Goal: Task Accomplishment & Management: Use online tool/utility

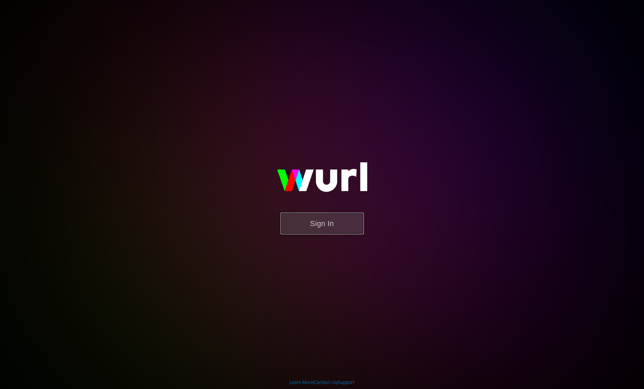
click at [318, 229] on button "Sign In" at bounding box center [322, 223] width 83 height 22
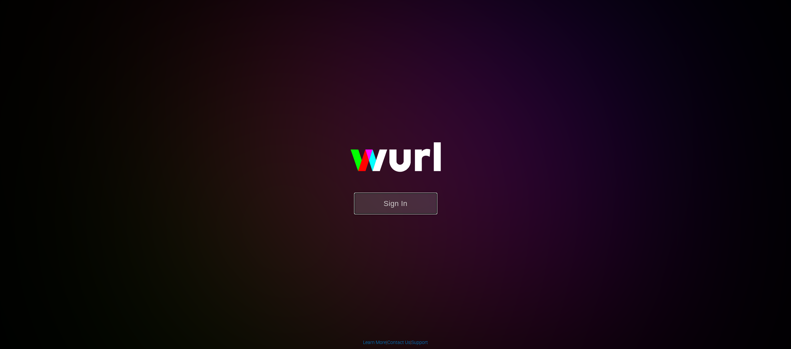
click at [410, 207] on button "Sign In" at bounding box center [395, 203] width 83 height 22
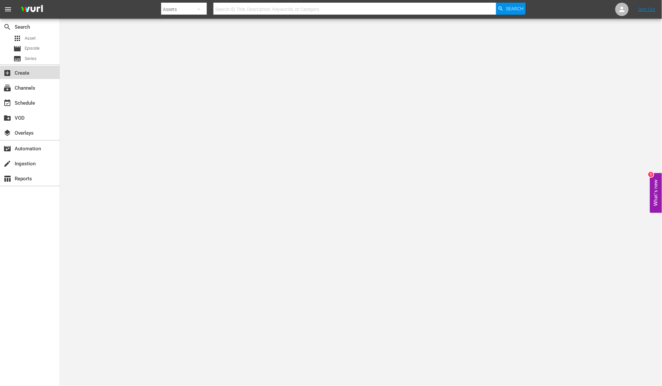
click at [35, 73] on div "add_box Create" at bounding box center [18, 72] width 37 height 6
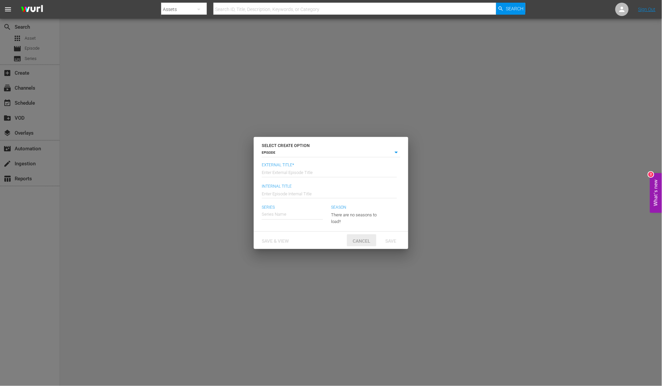
click at [358, 241] on span "Cancel" at bounding box center [362, 240] width 28 height 5
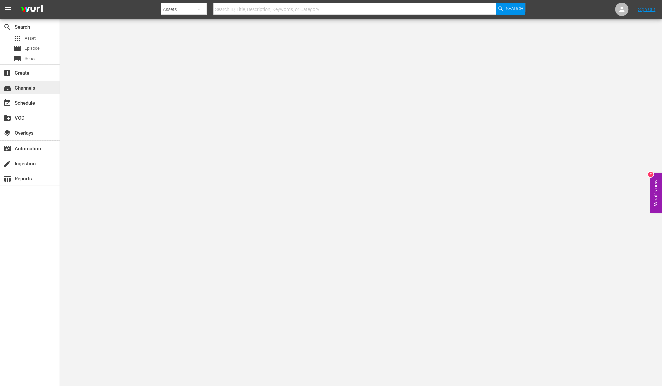
click at [30, 89] on div "subscriptions Channels" at bounding box center [18, 87] width 37 height 6
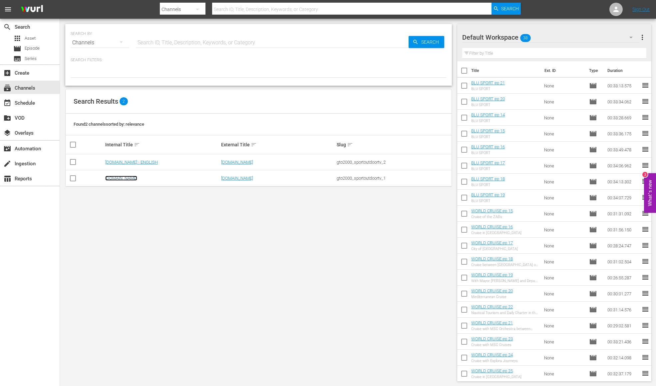
click at [116, 179] on link "SportOutdoor.TV" at bounding box center [121, 177] width 32 height 5
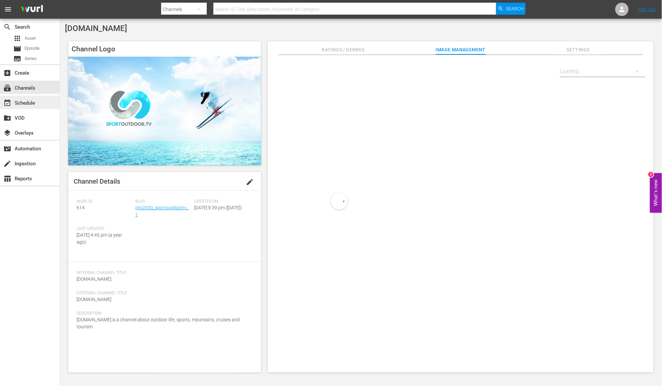
click at [30, 105] on div "event_available Schedule" at bounding box center [18, 102] width 37 height 6
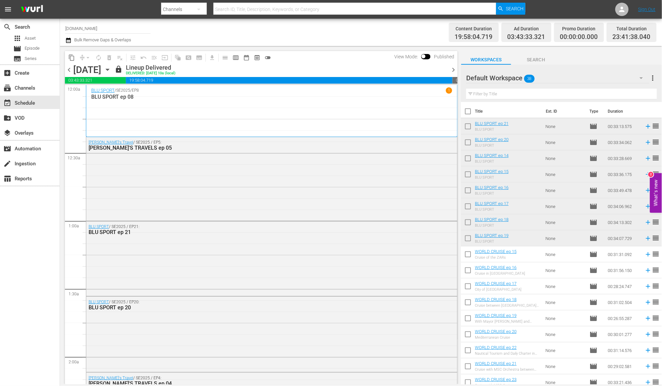
scroll to position [340, 0]
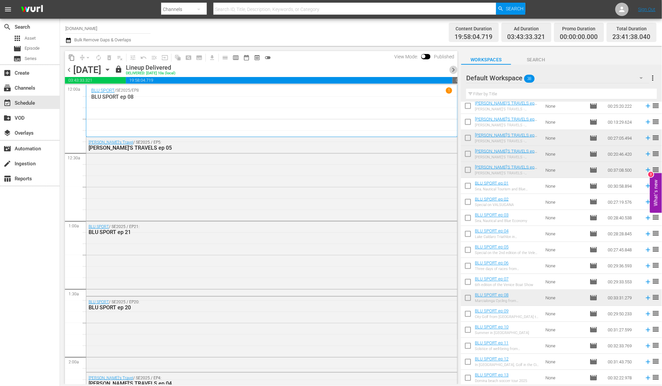
click at [453, 69] on span "chevron_right" at bounding box center [453, 70] width 8 height 8
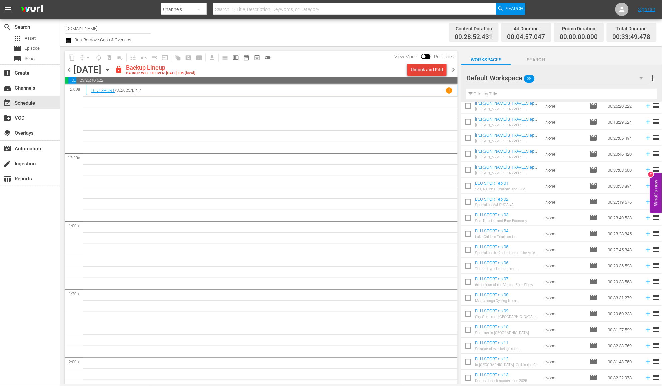
click at [434, 69] on div "Unlock and Edit" at bounding box center [426, 70] width 33 height 12
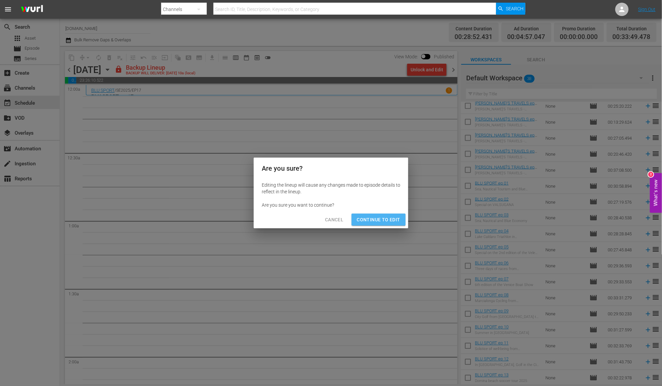
click at [396, 218] on span "Continue to Edit" at bounding box center [378, 219] width 43 height 8
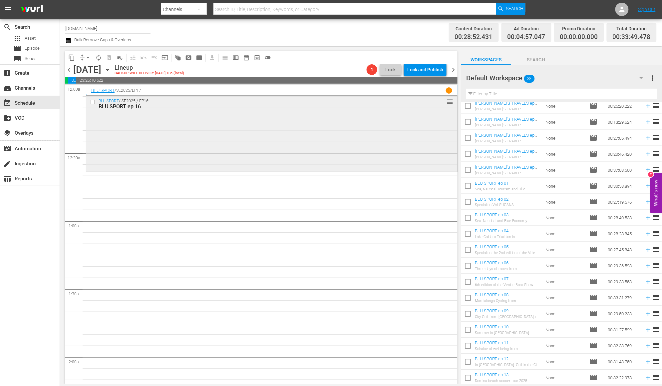
click at [92, 101] on input "checkbox" at bounding box center [93, 102] width 7 height 6
click at [108, 58] on span "delete_forever_outlined" at bounding box center [109, 57] width 7 height 7
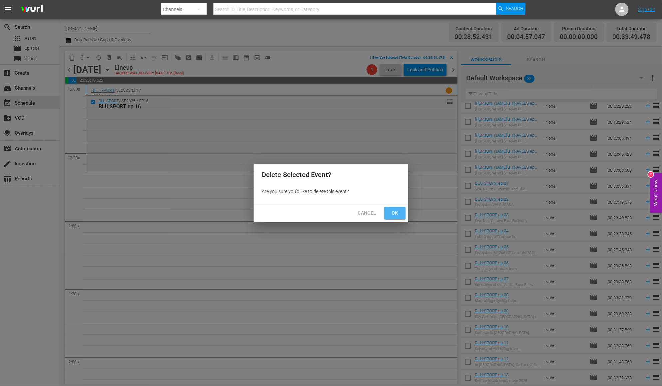
click at [390, 208] on button "Ok" at bounding box center [394, 213] width 21 height 12
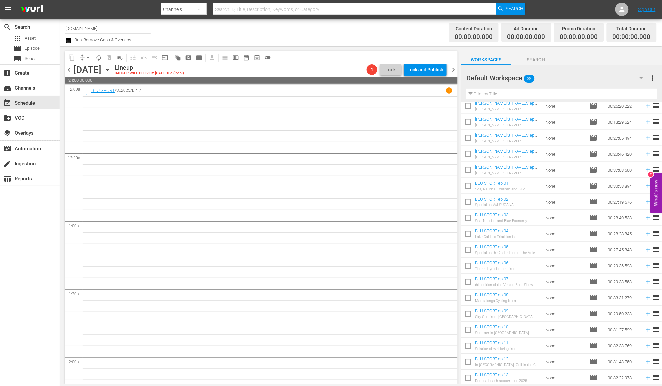
scroll to position [338, 0]
click at [645, 173] on icon at bounding box center [648, 171] width 7 height 7
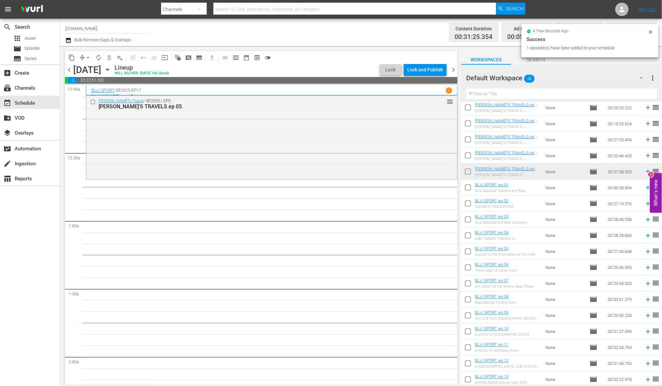
scroll to position [340, 0]
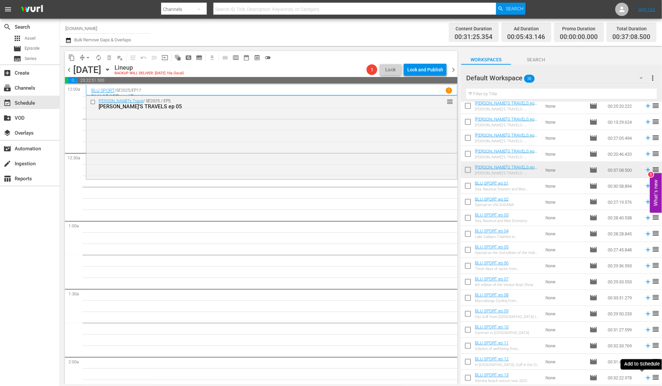
drag, startPoint x: 642, startPoint y: 376, endPoint x: 645, endPoint y: 372, distance: 4.1
click at [645, 376] on icon at bounding box center [648, 377] width 7 height 7
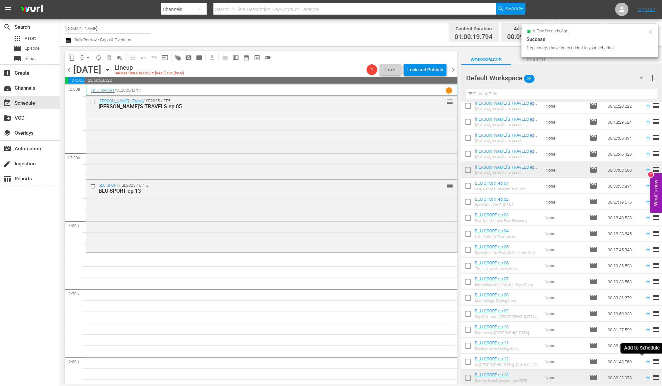
click at [646, 362] on icon at bounding box center [648, 362] width 4 height 4
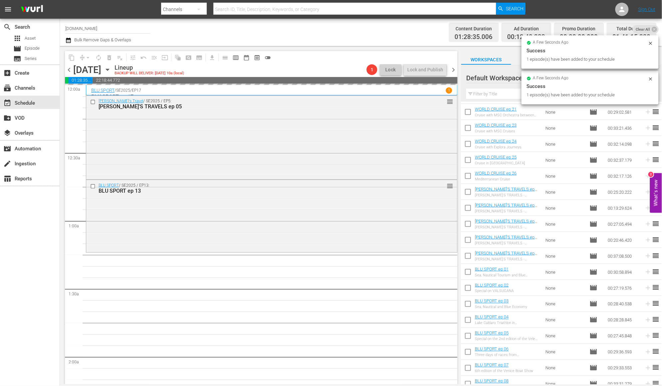
scroll to position [223, 0]
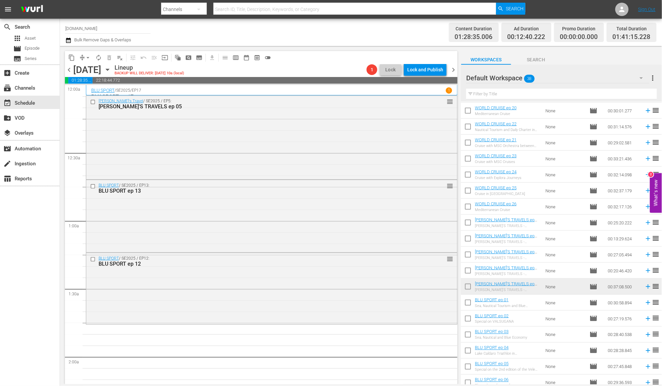
click at [67, 69] on span "chevron_left" at bounding box center [69, 70] width 8 height 8
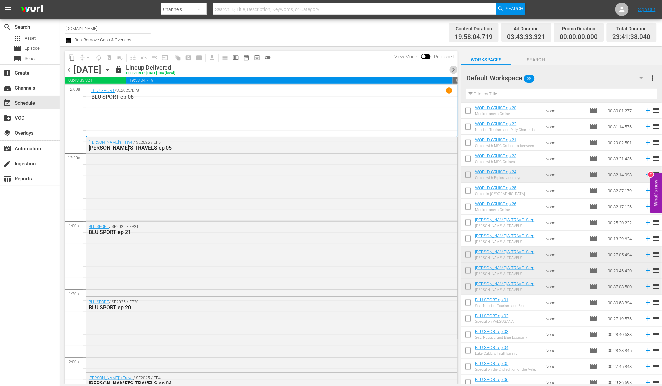
click at [455, 70] on span "chevron_right" at bounding box center [453, 70] width 8 height 8
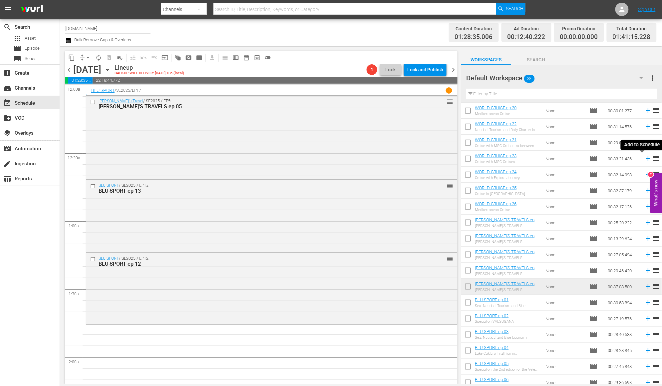
click at [645, 159] on icon at bounding box center [648, 158] width 7 height 7
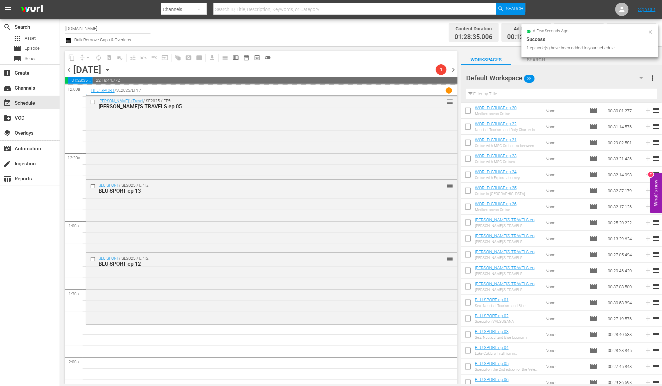
scroll to position [340, 0]
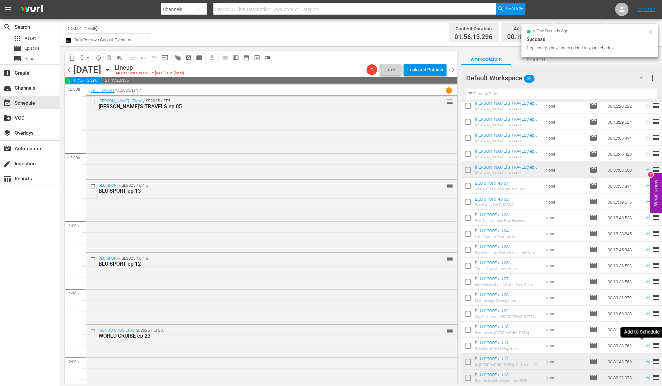
click at [646, 346] on icon at bounding box center [648, 346] width 4 height 4
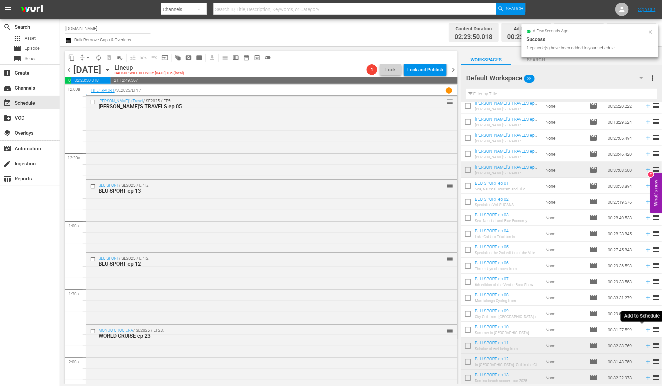
click at [646, 329] on icon at bounding box center [648, 330] width 4 height 4
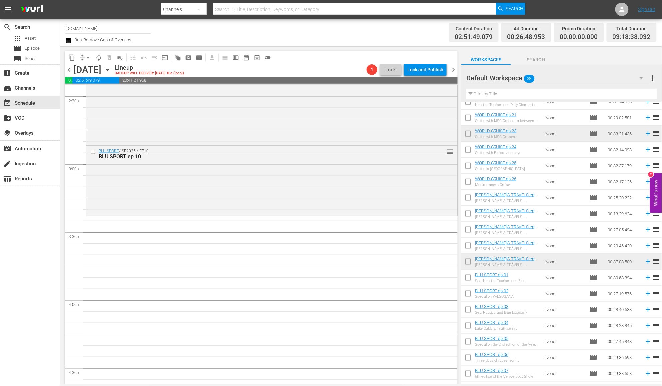
scroll to position [241, 0]
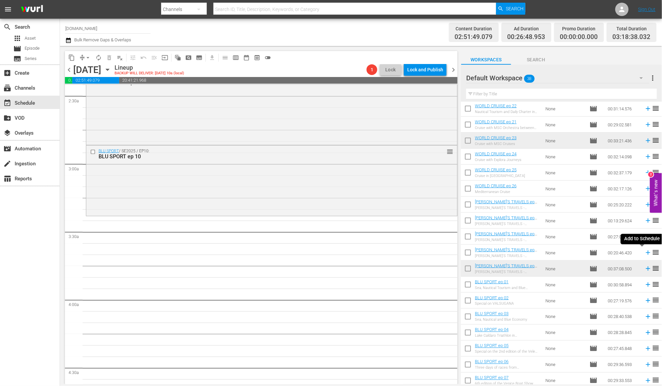
click at [646, 254] on icon at bounding box center [648, 252] width 4 height 4
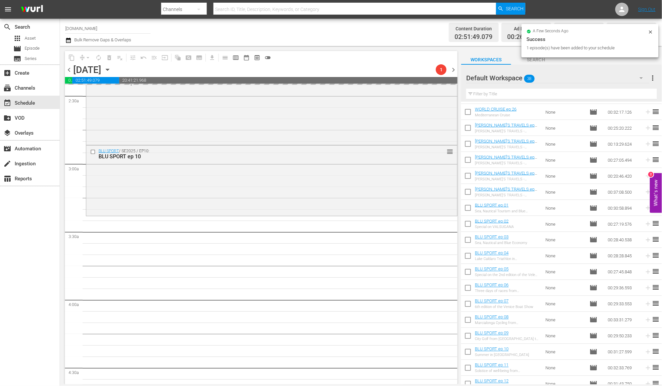
scroll to position [340, 0]
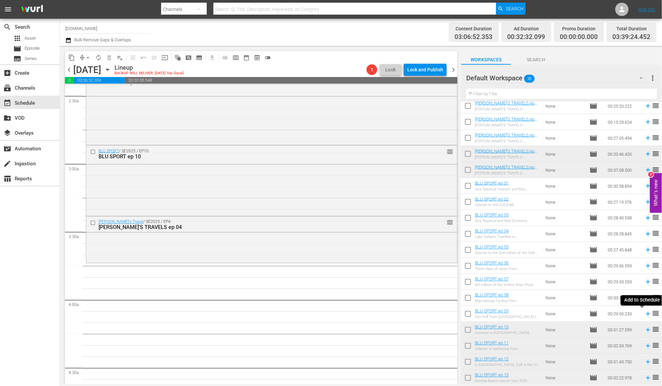
click at [645, 314] on icon at bounding box center [648, 313] width 7 height 7
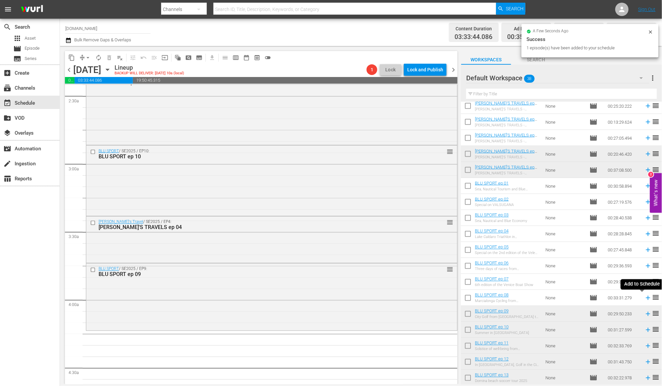
click at [645, 296] on icon at bounding box center [648, 297] width 7 height 7
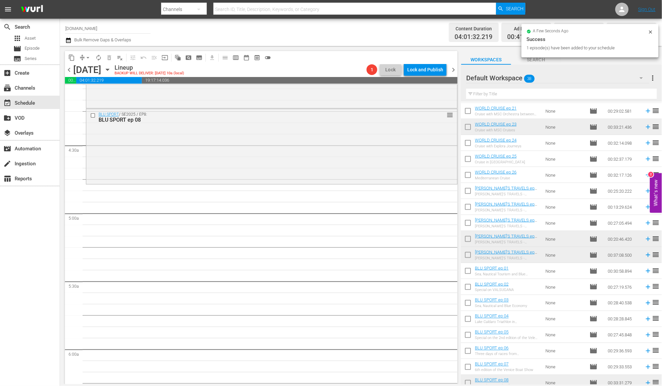
scroll to position [170, 0]
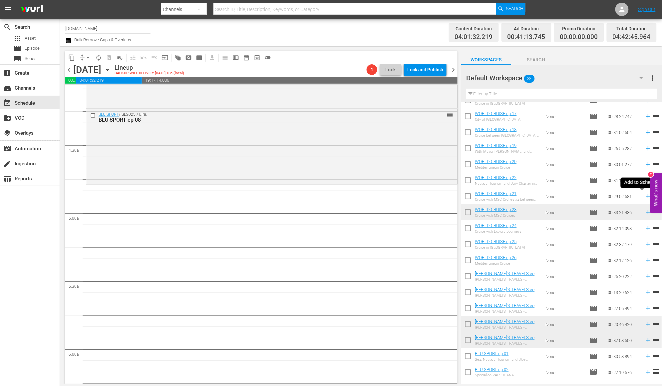
click at [645, 195] on icon at bounding box center [648, 195] width 7 height 7
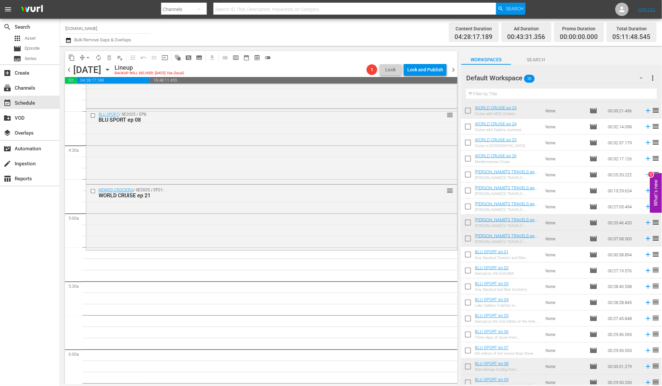
scroll to position [334, 0]
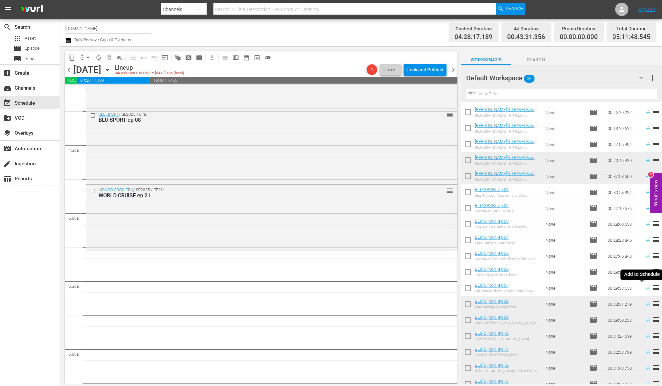
click at [646, 288] on icon at bounding box center [648, 288] width 4 height 4
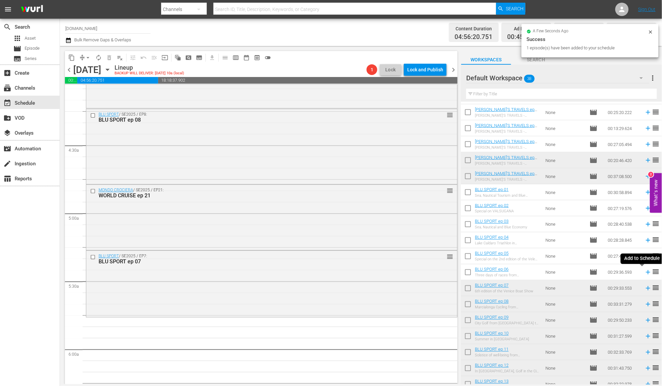
click at [645, 272] on icon at bounding box center [648, 271] width 7 height 7
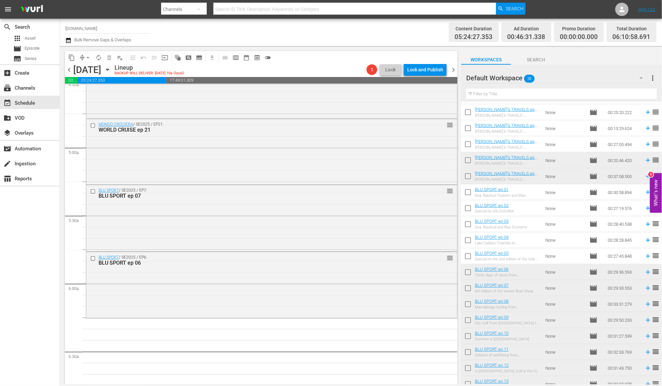
scroll to position [628, 0]
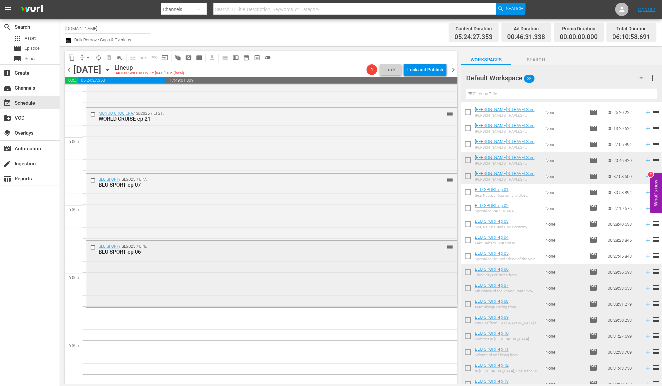
click at [92, 247] on input "checkbox" at bounding box center [93, 247] width 7 height 6
click at [106, 58] on span "delete_forever_outlined" at bounding box center [109, 57] width 7 height 7
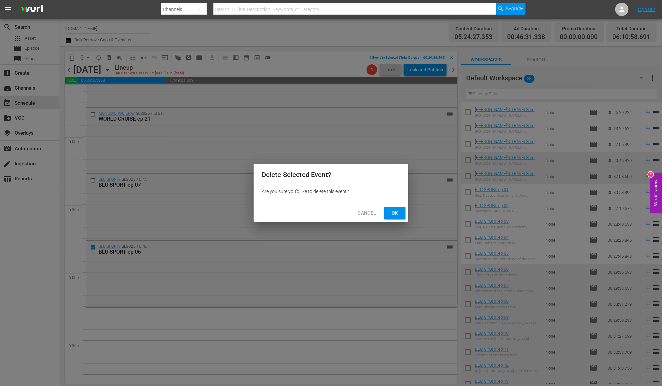
click at [400, 216] on button "Ok" at bounding box center [394, 213] width 21 height 12
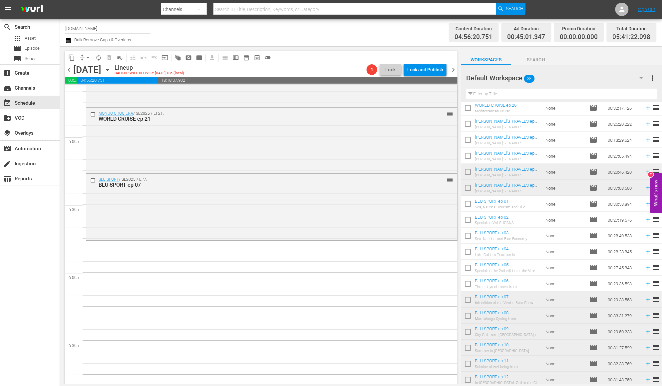
scroll to position [321, 0]
click at [645, 158] on icon at bounding box center [648, 156] width 7 height 7
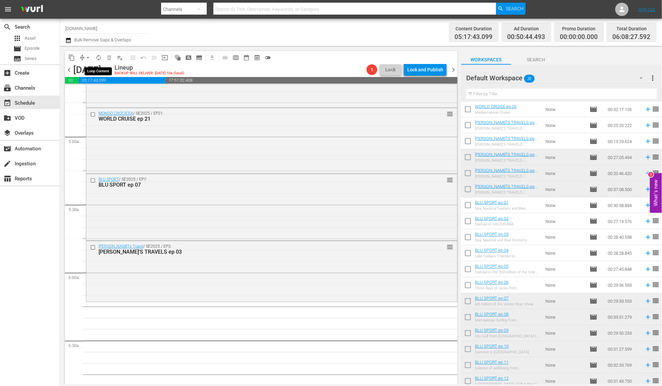
click at [100, 58] on span "autorenew_outlined" at bounding box center [98, 57] width 7 height 7
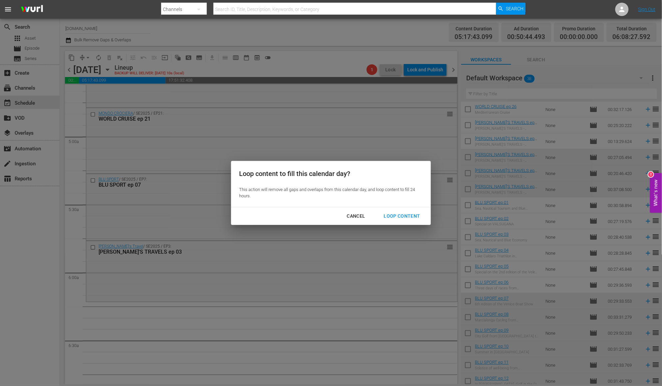
click at [391, 214] on div "Loop Content" at bounding box center [402, 216] width 47 height 8
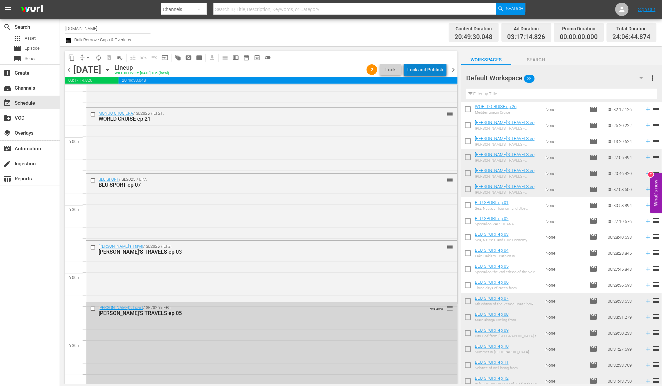
click at [432, 68] on div "Lock and Publish" at bounding box center [425, 70] width 36 height 12
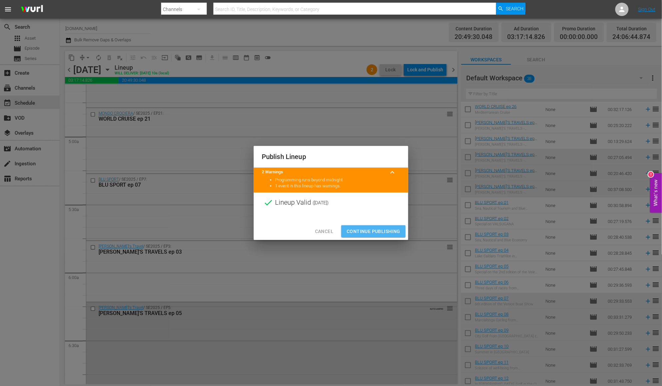
click at [384, 230] on span "Continue Publishing" at bounding box center [374, 231] width 54 height 8
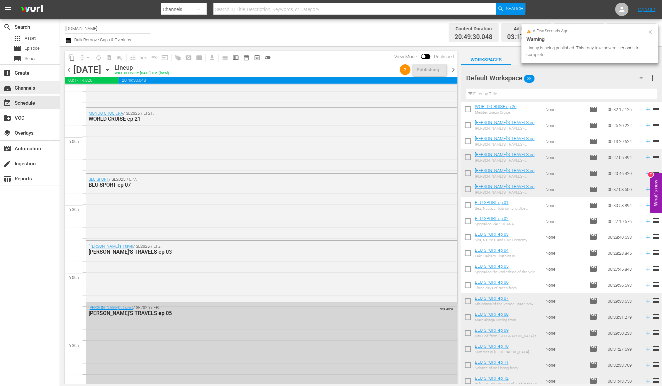
click at [29, 87] on div "subscriptions Channels" at bounding box center [18, 87] width 37 height 6
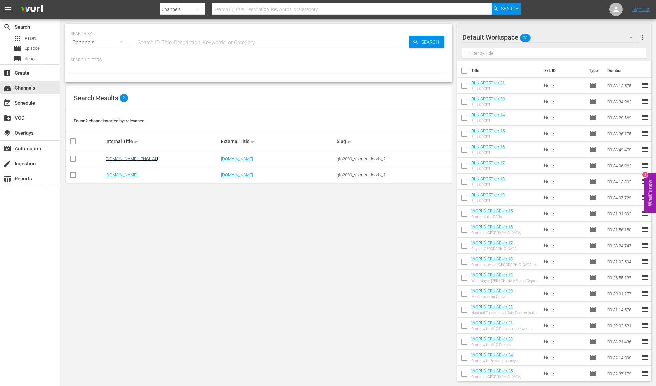
click at [141, 159] on link "SportOutdoor.TV - ENGLISH" at bounding box center [131, 158] width 53 height 5
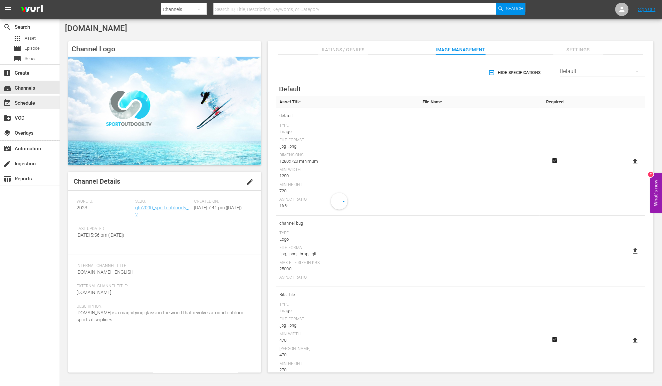
click at [37, 102] on div "event_available Schedule" at bounding box center [18, 102] width 37 height 6
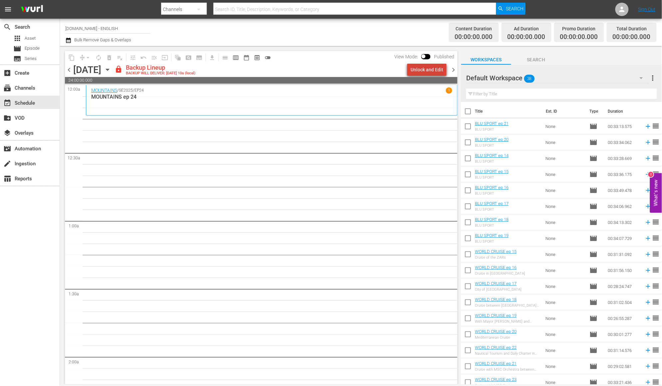
click at [435, 72] on div "Unlock and Edit" at bounding box center [426, 70] width 33 height 12
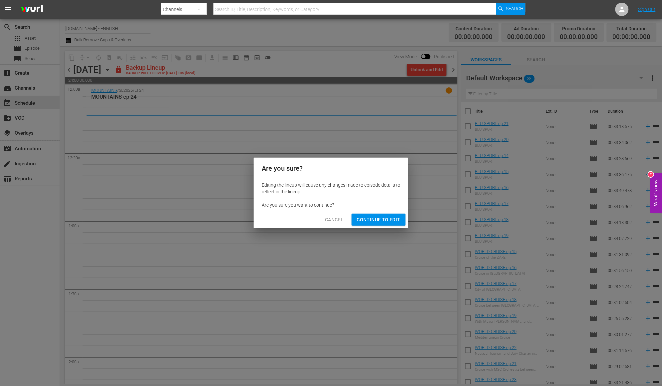
click at [385, 222] on span "Continue to Edit" at bounding box center [378, 219] width 43 height 8
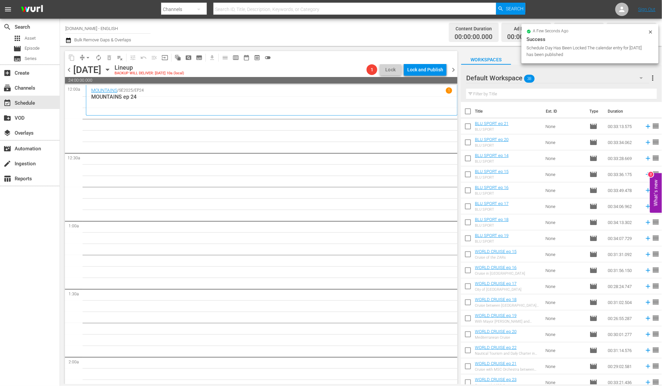
click at [69, 71] on span "chevron_left" at bounding box center [69, 70] width 8 height 8
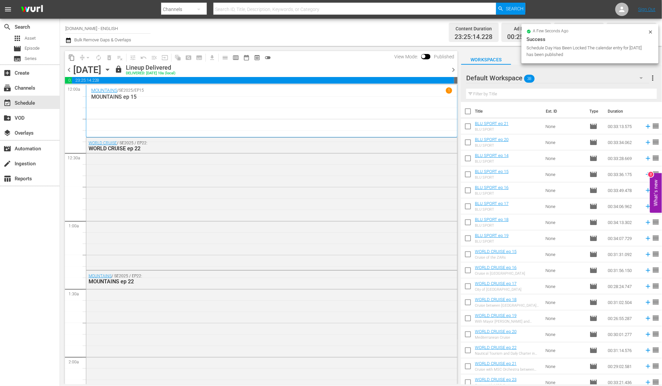
click at [641, 78] on icon "button" at bounding box center [641, 78] width 8 height 8
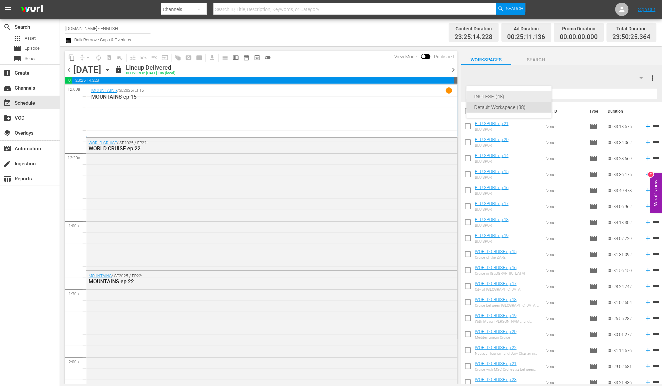
click at [533, 95] on div "INGLESE (48)" at bounding box center [508, 96] width 69 height 11
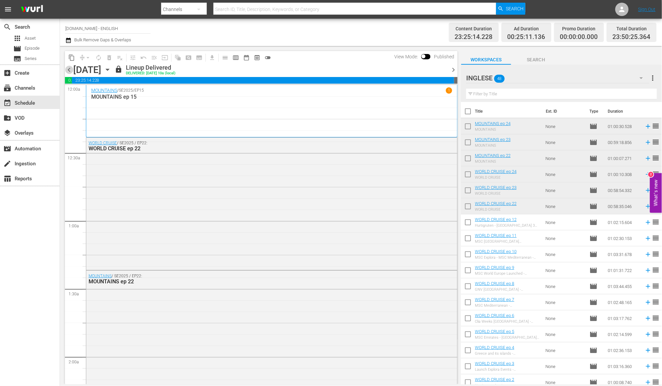
click at [69, 69] on span "chevron_left" at bounding box center [69, 70] width 8 height 8
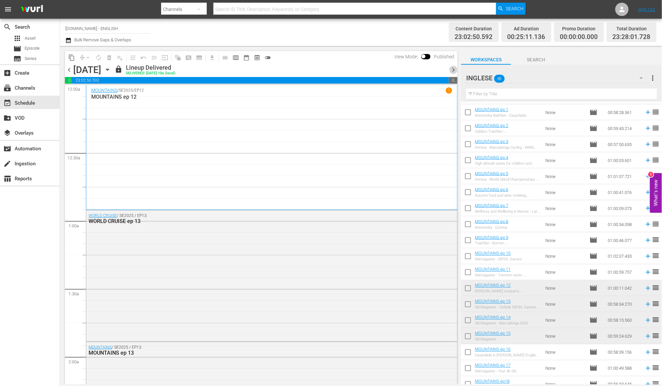
click at [455, 67] on span "chevron_right" at bounding box center [453, 70] width 8 height 8
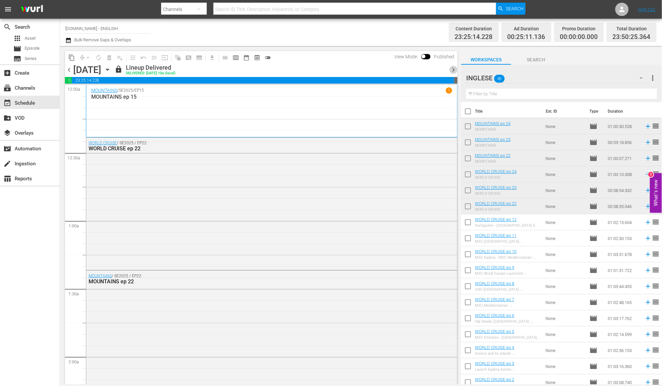
click at [452, 68] on span "chevron_right" at bounding box center [453, 70] width 8 height 8
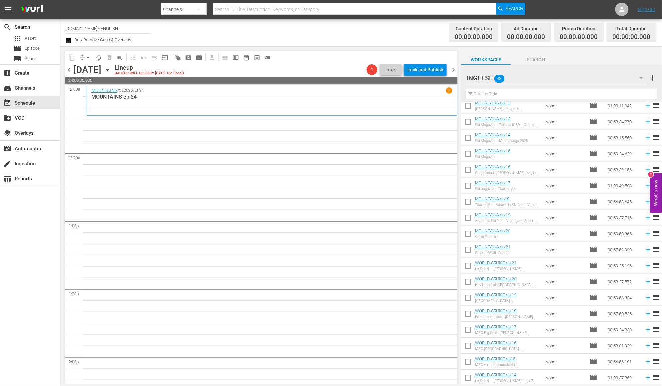
scroll to position [472, 0]
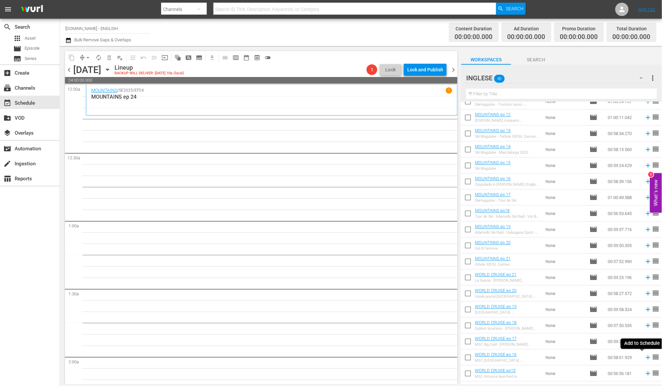
click at [645, 358] on icon at bounding box center [648, 357] width 7 height 7
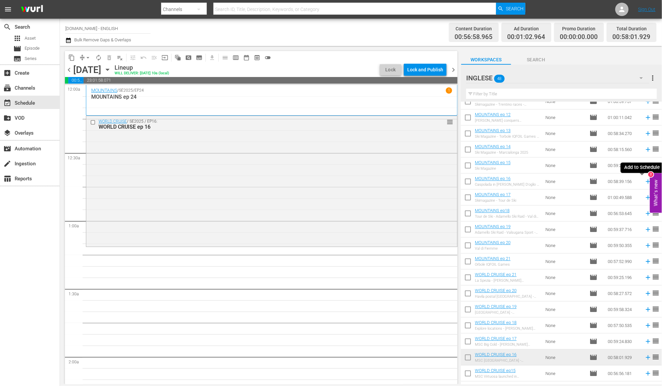
click at [646, 181] on icon at bounding box center [648, 181] width 4 height 4
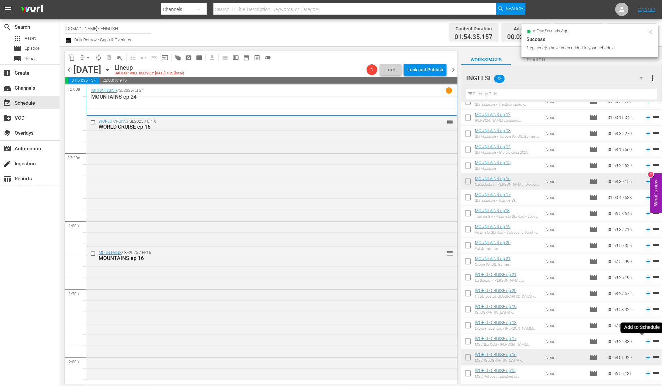
click at [645, 342] on icon at bounding box center [648, 341] width 7 height 7
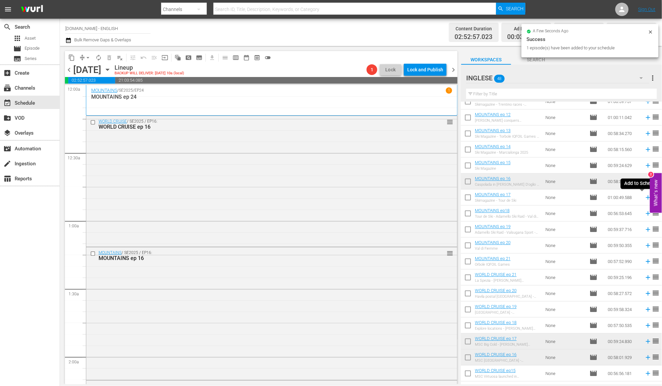
click at [645, 196] on icon at bounding box center [648, 197] width 7 height 7
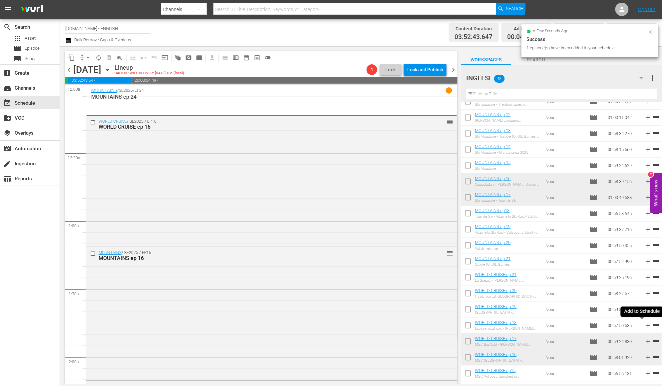
click at [646, 325] on icon at bounding box center [648, 325] width 4 height 4
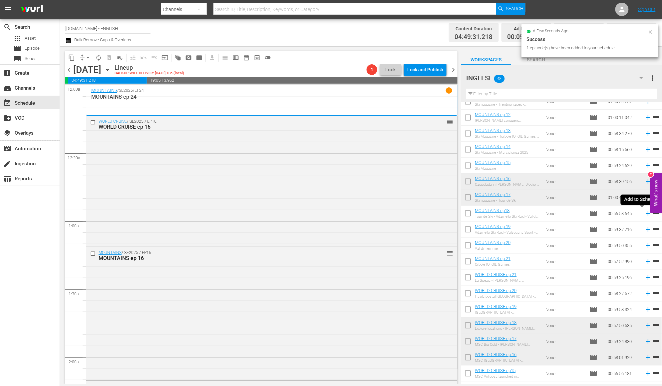
click at [646, 212] on icon at bounding box center [648, 213] width 4 height 4
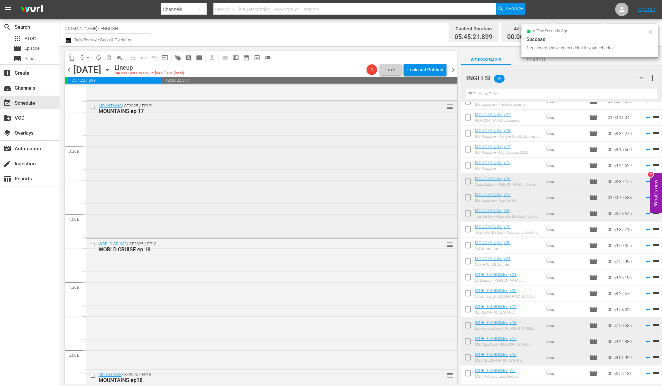
scroll to position [659, 0]
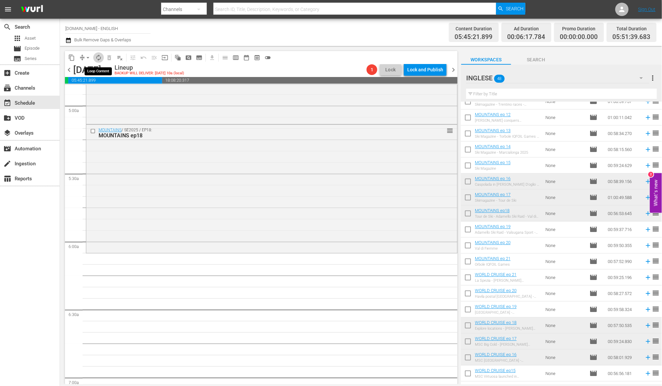
click at [100, 59] on span "autorenew_outlined" at bounding box center [98, 57] width 7 height 7
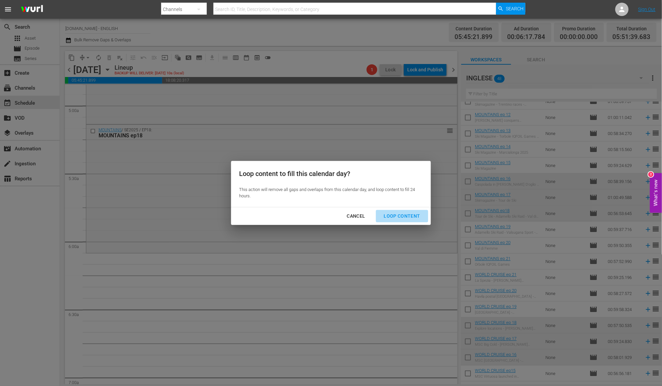
click at [403, 217] on div "Loop Content" at bounding box center [402, 216] width 47 height 8
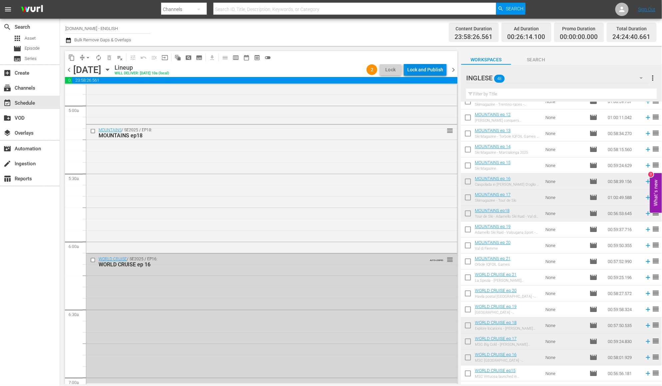
click at [430, 68] on div "Lock and Publish" at bounding box center [425, 70] width 36 height 12
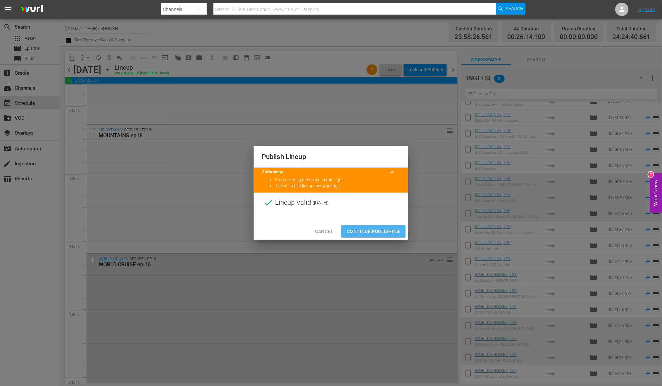
drag, startPoint x: 379, startPoint y: 231, endPoint x: 382, endPoint y: 229, distance: 3.9
click at [379, 231] on span "Continue Publishing" at bounding box center [374, 231] width 54 height 8
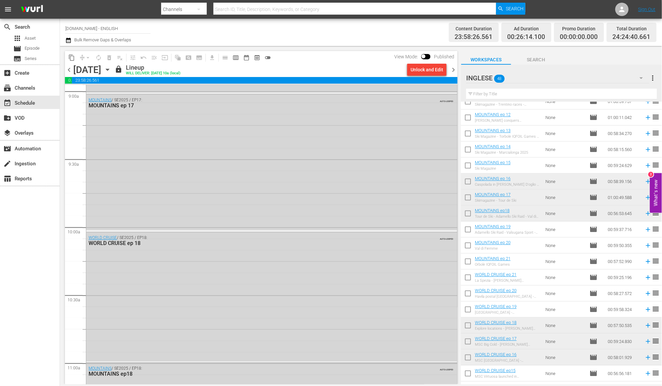
scroll to position [1218, 0]
click at [453, 68] on span "chevron_right" at bounding box center [453, 70] width 8 height 8
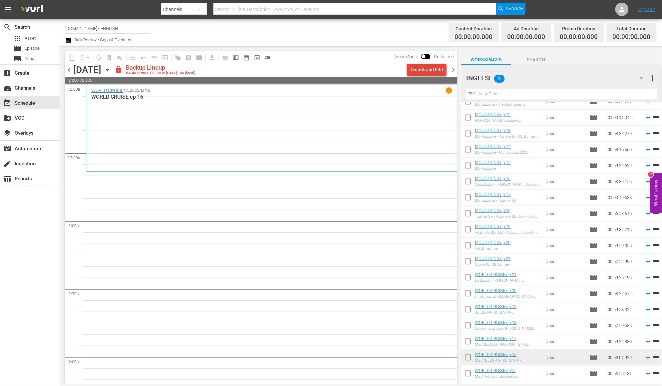
click at [416, 71] on div "Unlock and Edit" at bounding box center [426, 70] width 33 height 12
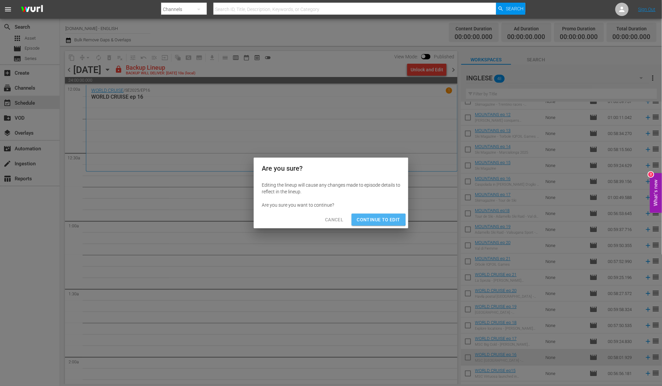
click at [365, 219] on span "Continue to Edit" at bounding box center [378, 219] width 43 height 8
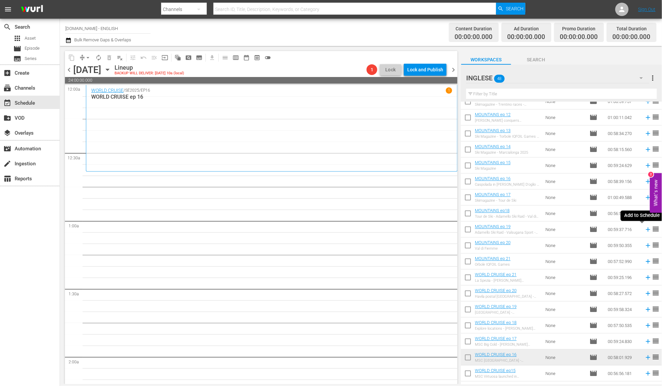
click at [646, 230] on icon at bounding box center [648, 229] width 4 height 4
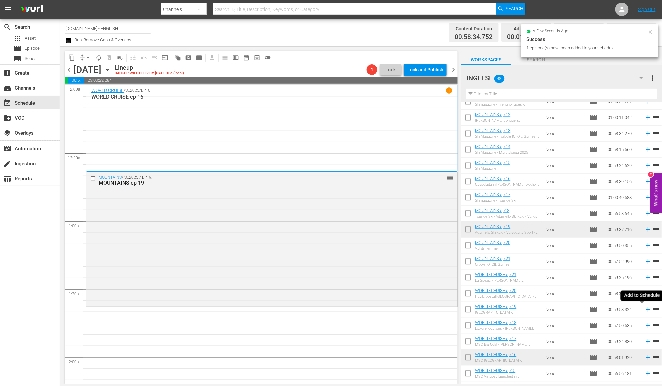
click at [646, 309] on icon at bounding box center [648, 309] width 4 height 4
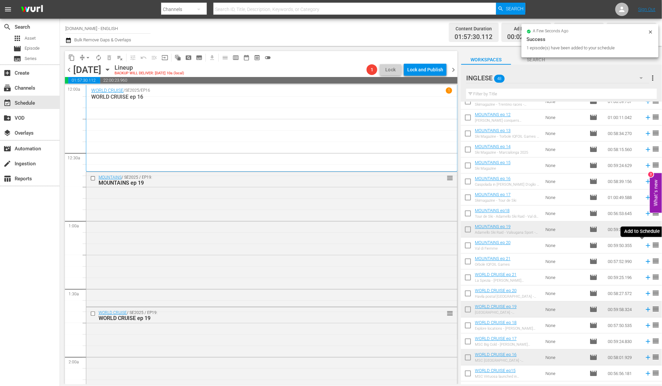
click at [646, 244] on icon at bounding box center [648, 245] width 4 height 4
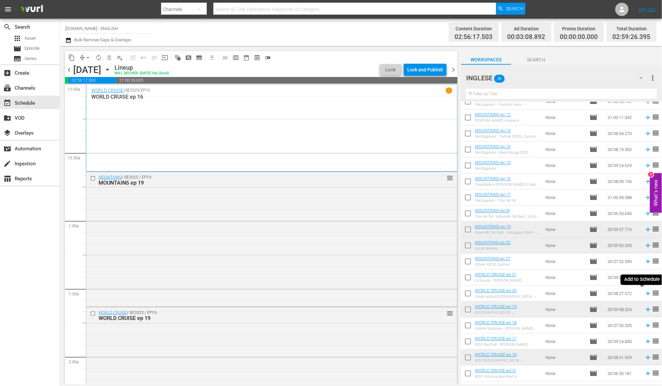
click at [646, 293] on icon at bounding box center [648, 293] width 4 height 4
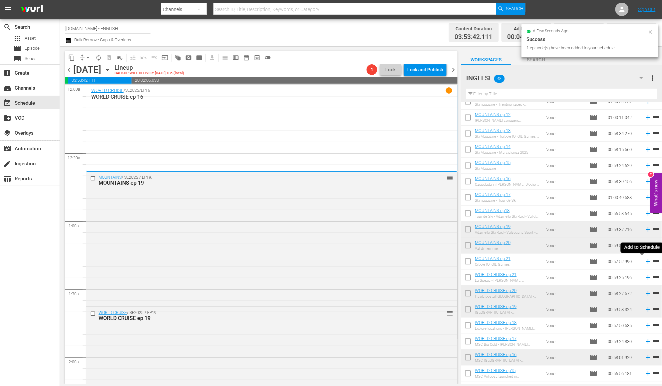
click at [645, 262] on icon at bounding box center [648, 261] width 7 height 7
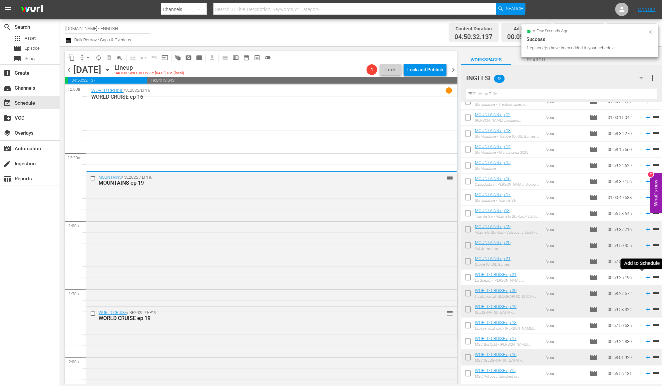
click at [645, 278] on icon at bounding box center [648, 277] width 7 height 7
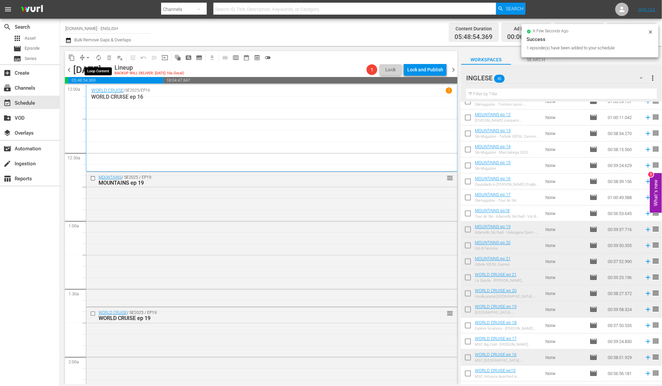
click at [97, 61] on button "autorenew_outlined" at bounding box center [98, 57] width 11 height 11
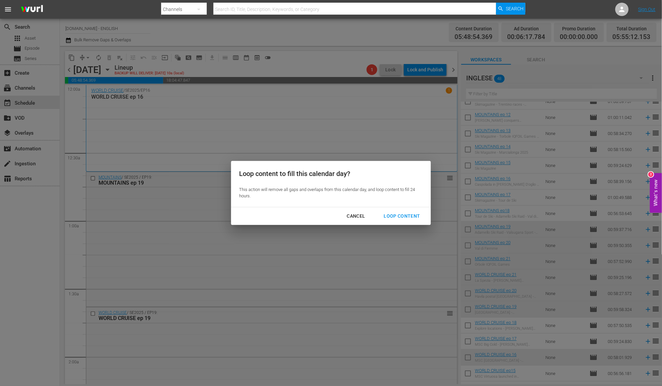
click at [393, 217] on div "Loop Content" at bounding box center [402, 216] width 47 height 8
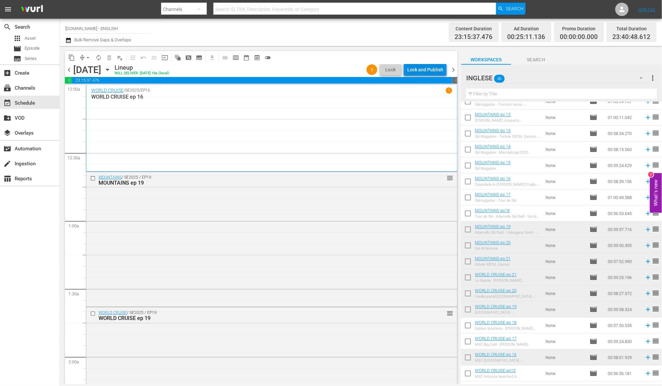
click at [431, 70] on div "Lock and Publish" at bounding box center [425, 70] width 36 height 12
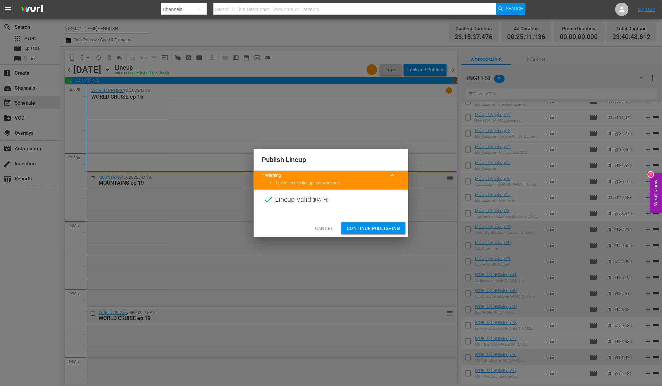
click at [380, 227] on span "Continue Publishing" at bounding box center [374, 228] width 54 height 8
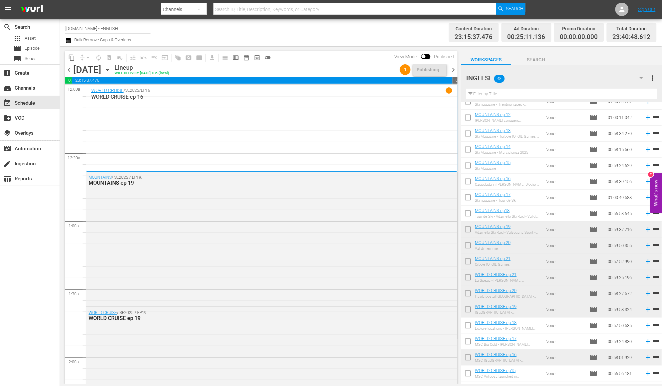
click at [453, 69] on span "chevron_right" at bounding box center [453, 70] width 8 height 8
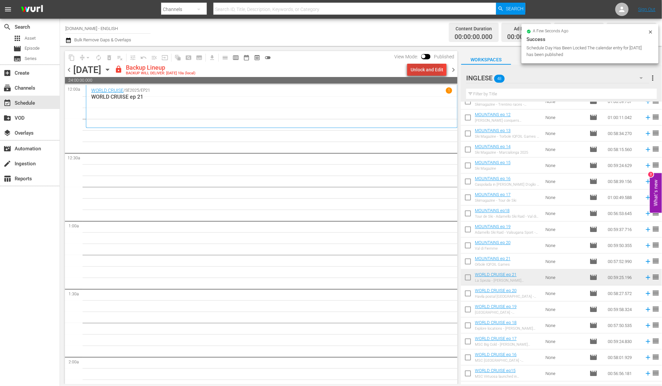
click at [420, 70] on div "Unlock and Edit" at bounding box center [426, 70] width 33 height 12
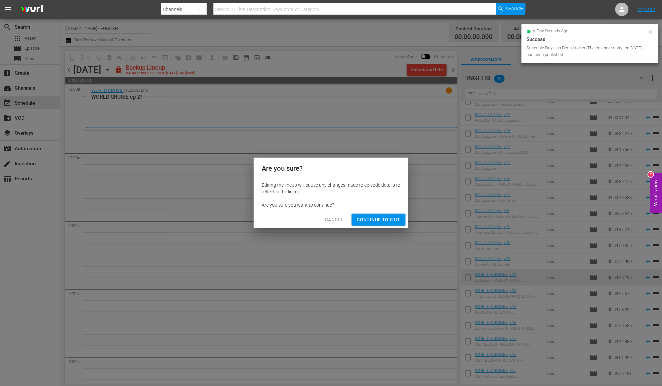
click at [377, 219] on span "Continue to Edit" at bounding box center [378, 219] width 43 height 8
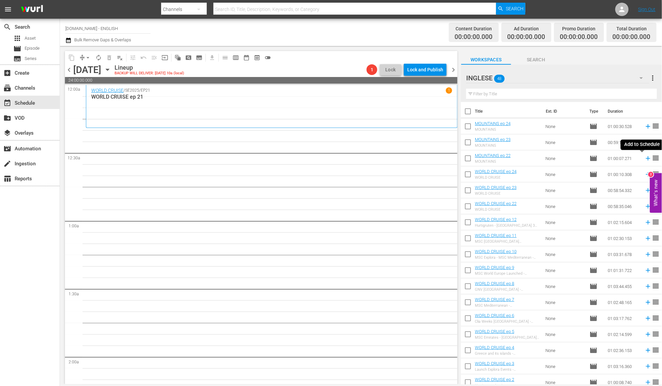
click at [645, 158] on icon at bounding box center [648, 157] width 7 height 7
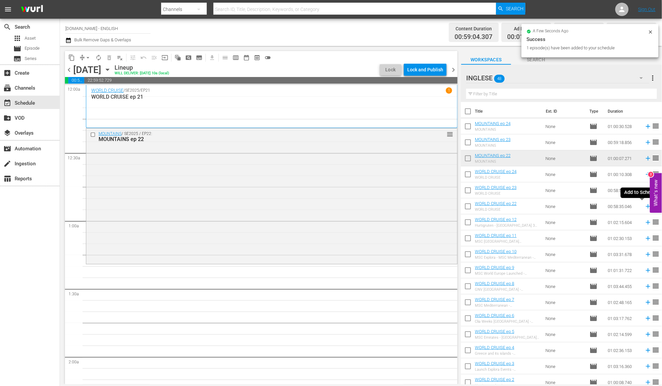
click at [645, 207] on icon at bounding box center [648, 205] width 7 height 7
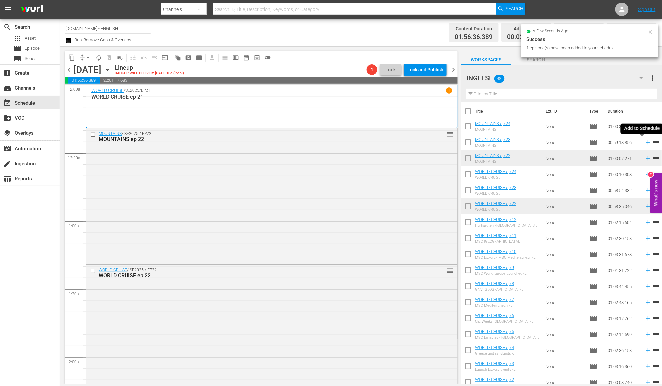
click at [645, 143] on icon at bounding box center [648, 141] width 7 height 7
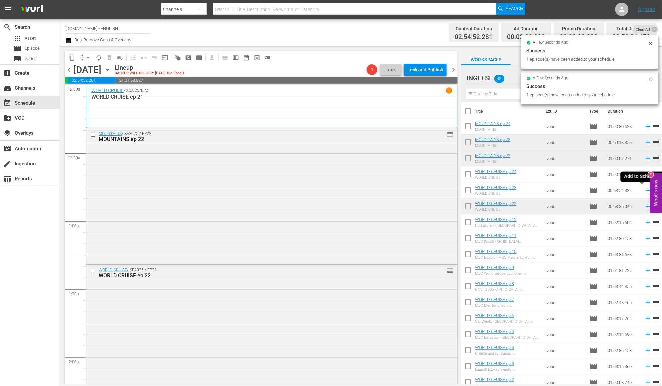
click at [646, 190] on icon at bounding box center [648, 190] width 4 height 4
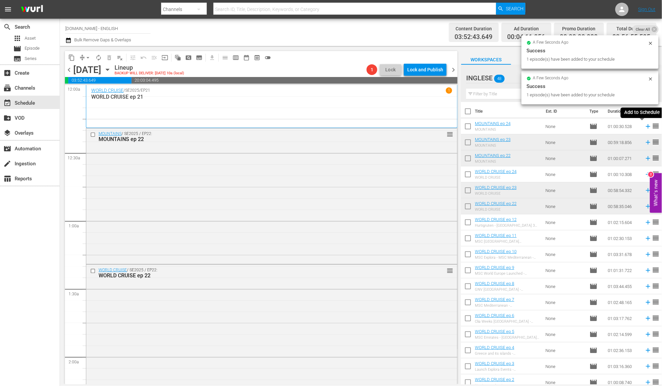
click at [645, 124] on icon at bounding box center [648, 126] width 7 height 7
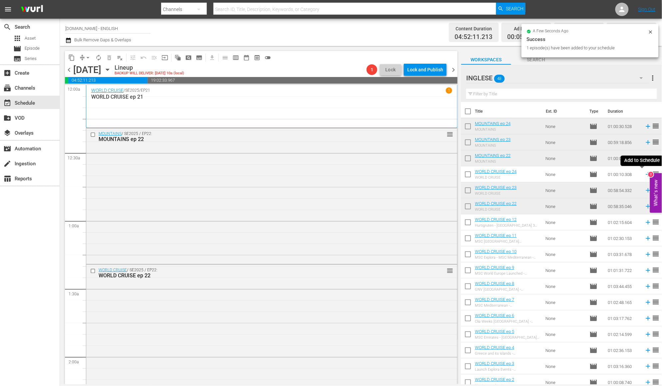
click at [645, 175] on icon at bounding box center [648, 173] width 7 height 7
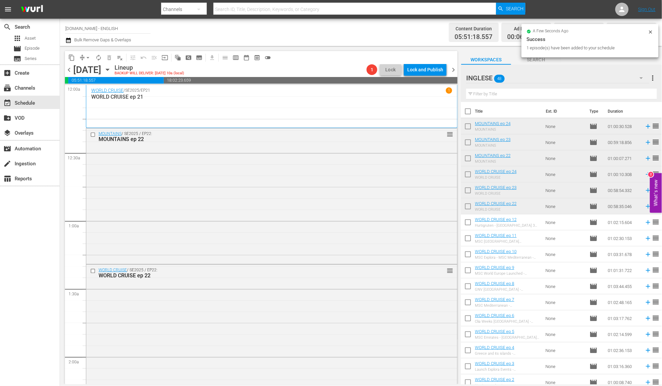
click at [100, 58] on span "autorenew_outlined" at bounding box center [98, 57] width 7 height 7
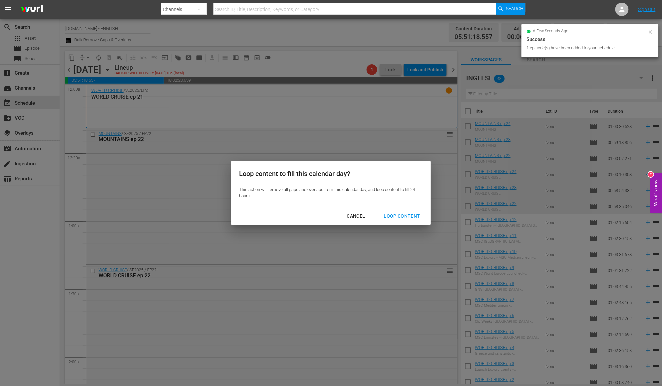
click at [395, 216] on div "Loop Content" at bounding box center [402, 216] width 47 height 8
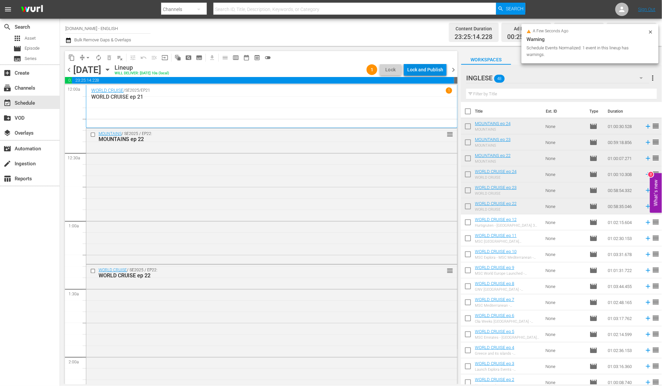
click at [429, 69] on div "Lock and Publish" at bounding box center [425, 70] width 36 height 12
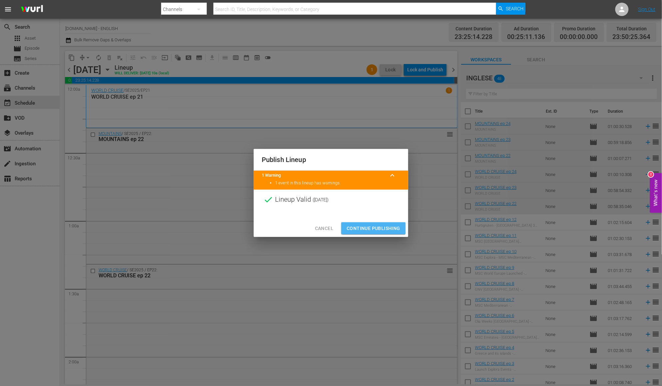
click at [381, 227] on span "Continue Publishing" at bounding box center [374, 228] width 54 height 8
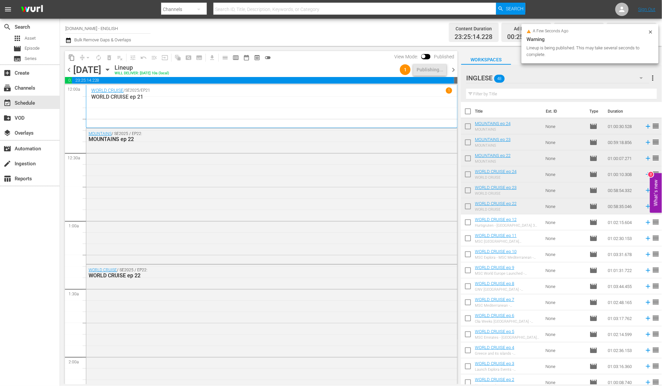
click at [452, 69] on span "chevron_right" at bounding box center [453, 70] width 8 height 8
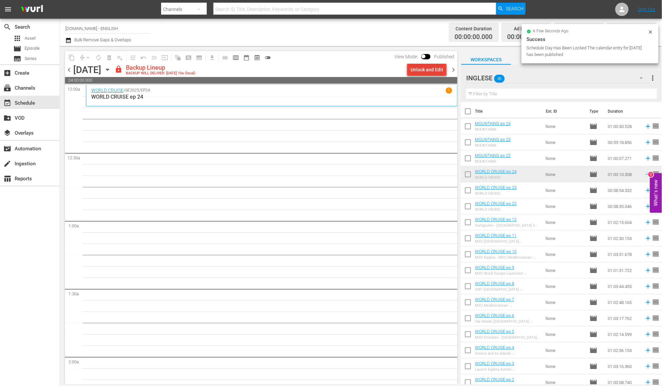
click at [420, 69] on div "Unlock and Edit" at bounding box center [426, 70] width 33 height 12
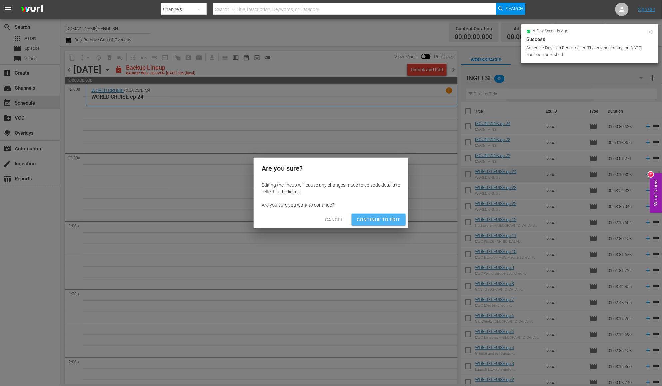
click at [384, 220] on span "Continue to Edit" at bounding box center [378, 219] width 43 height 8
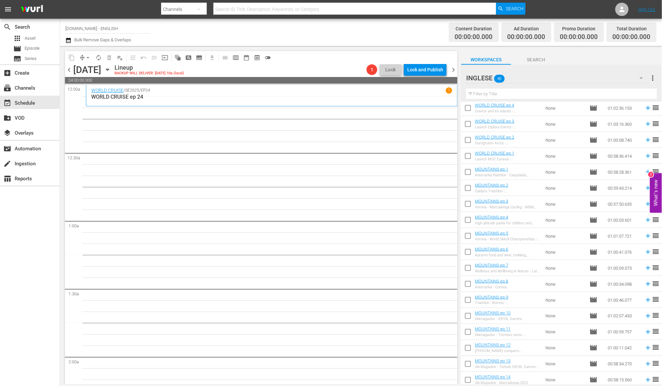
scroll to position [242, 0]
click at [646, 172] on icon at bounding box center [648, 172] width 4 height 4
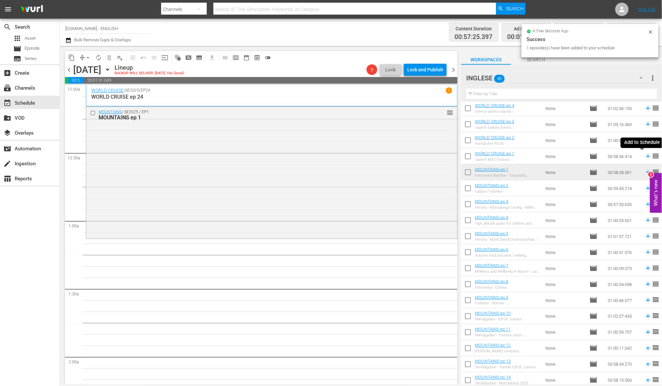
click at [646, 155] on icon at bounding box center [648, 156] width 4 height 4
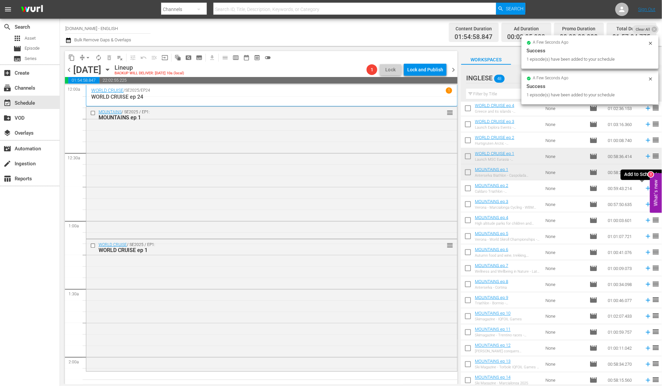
click at [646, 188] on icon at bounding box center [648, 188] width 4 height 4
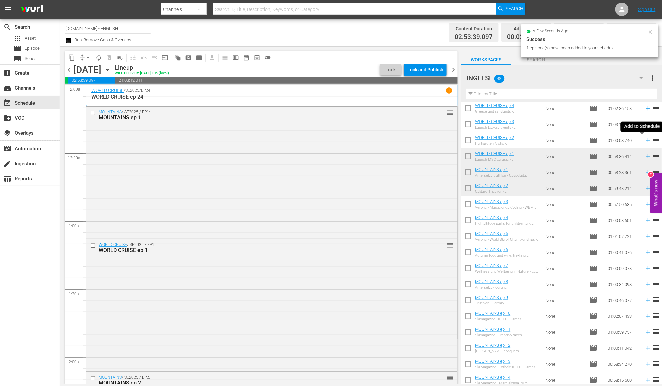
click at [646, 140] on icon at bounding box center [648, 140] width 4 height 4
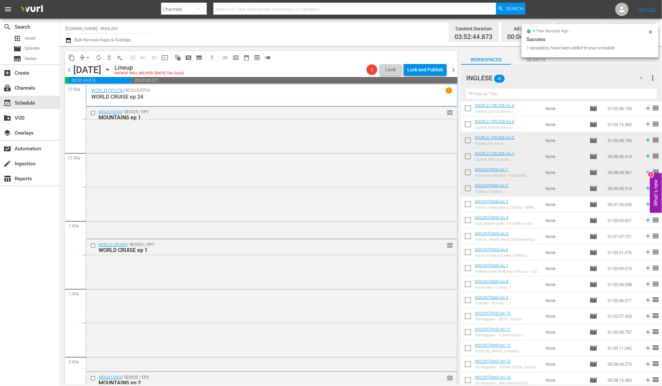
click at [646, 204] on icon at bounding box center [648, 204] width 4 height 4
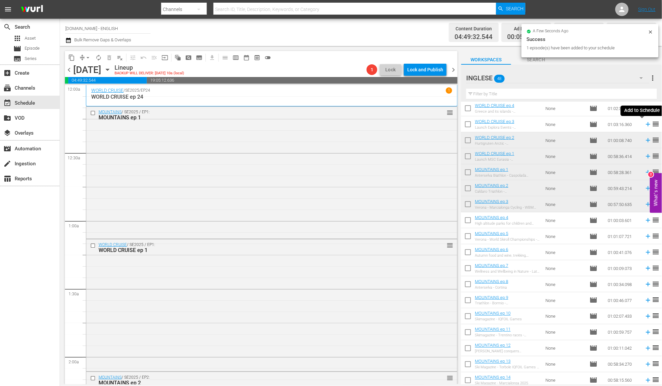
click at [646, 125] on icon at bounding box center [648, 124] width 4 height 4
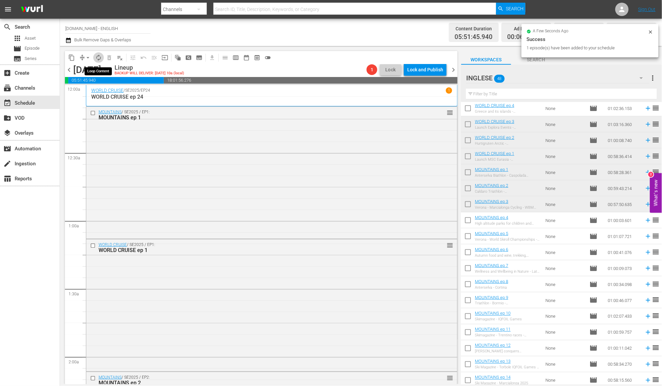
click at [100, 58] on span "autorenew_outlined" at bounding box center [98, 57] width 7 height 7
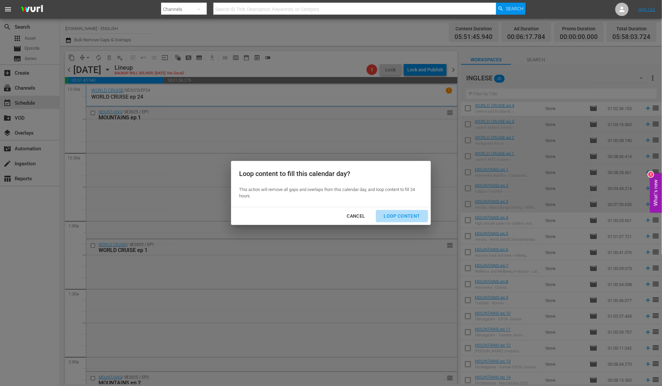
click at [395, 211] on button "Loop Content" at bounding box center [402, 216] width 52 height 12
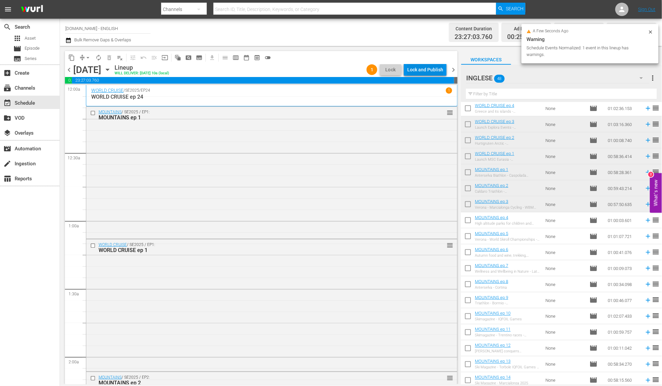
click at [430, 65] on div "Lock and Publish" at bounding box center [425, 70] width 36 height 12
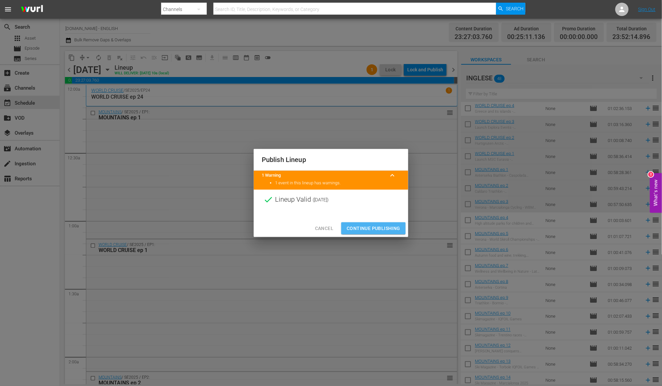
click at [378, 226] on span "Continue Publishing" at bounding box center [374, 228] width 54 height 8
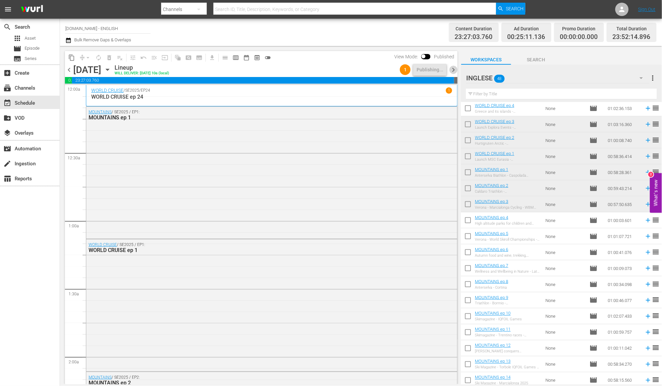
click at [454, 70] on span "chevron_right" at bounding box center [453, 70] width 8 height 8
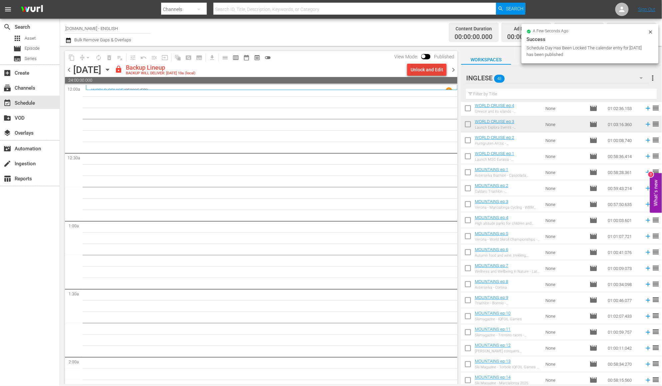
click at [428, 72] on div "Unlock and Edit" at bounding box center [426, 70] width 33 height 12
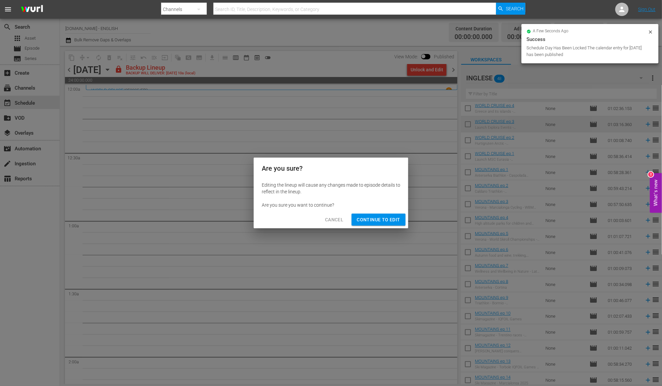
click at [338, 221] on span "Cancel" at bounding box center [334, 219] width 18 height 8
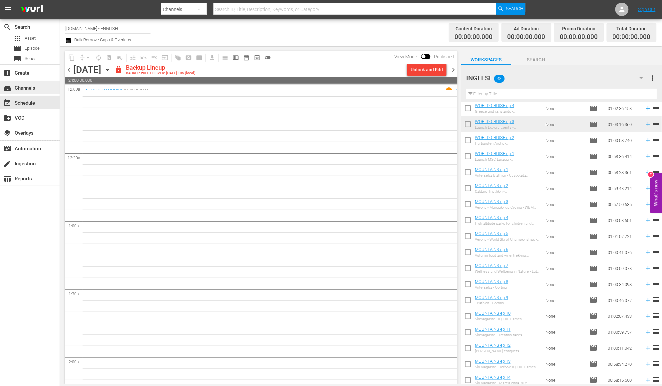
click at [27, 92] on div "subscriptions Channels" at bounding box center [30, 87] width 60 height 13
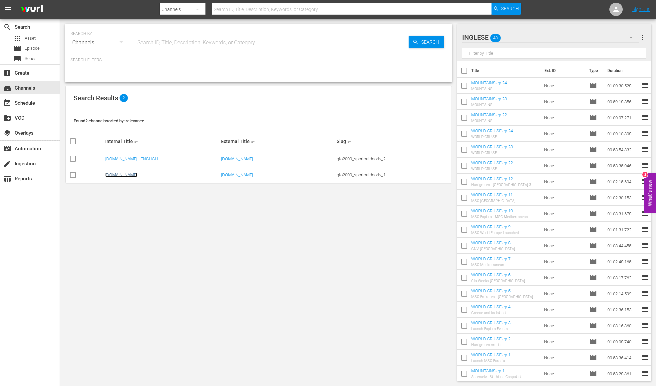
click at [136, 173] on link "SportOutdoor.TV" at bounding box center [121, 174] width 32 height 5
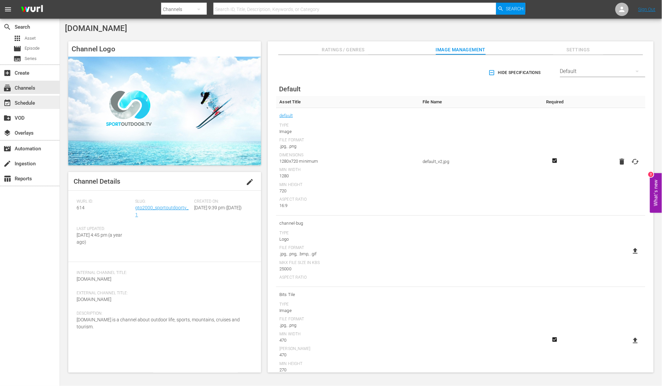
click at [42, 104] on div "event_available Schedule" at bounding box center [30, 102] width 60 height 13
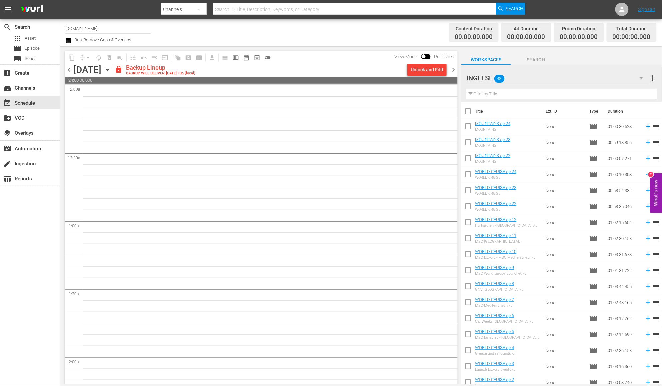
click at [69, 74] on div "chevron_left Tuesday, September 30th September 30th lock Backup Lineup BACKUP W…" at bounding box center [261, 70] width 393 height 13
click at [68, 72] on span "chevron_left" at bounding box center [69, 70] width 8 height 8
click at [68, 71] on span "chevron_left" at bounding box center [69, 70] width 8 height 8
click at [425, 68] on div "Unlock and Edit" at bounding box center [426, 70] width 33 height 12
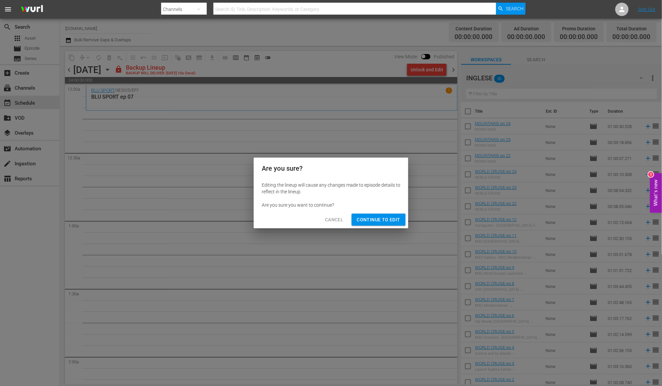
click at [390, 219] on span "Continue to Edit" at bounding box center [378, 219] width 43 height 8
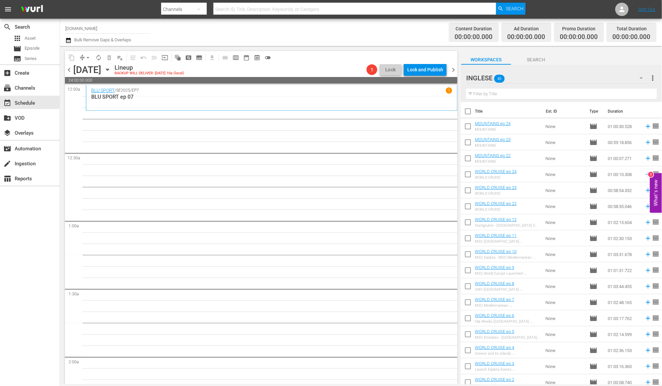
click at [638, 80] on icon "button" at bounding box center [641, 78] width 8 height 8
click at [533, 108] on div "Default Workspace (38)" at bounding box center [508, 107] width 69 height 11
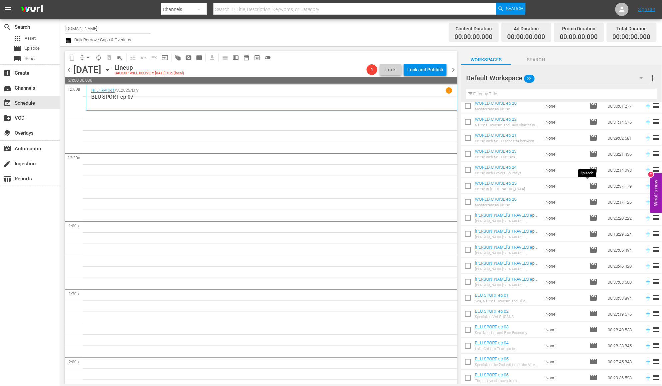
scroll to position [340, 0]
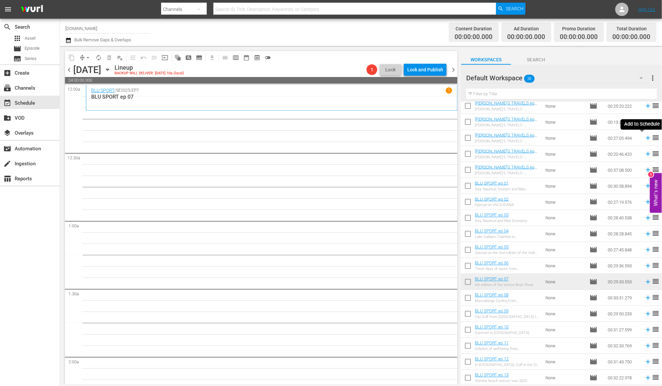
click at [645, 138] on icon at bounding box center [648, 137] width 7 height 7
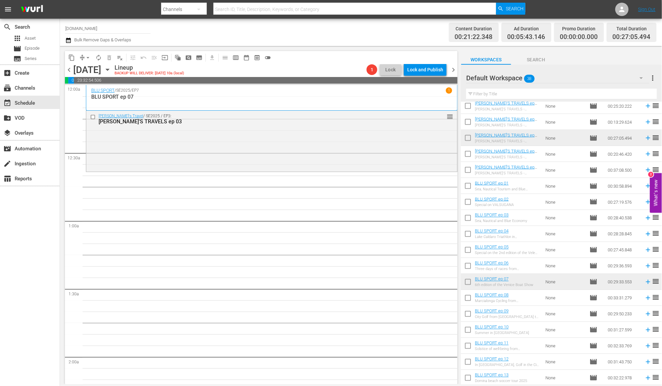
click at [69, 71] on span "chevron_left" at bounding box center [69, 70] width 8 height 8
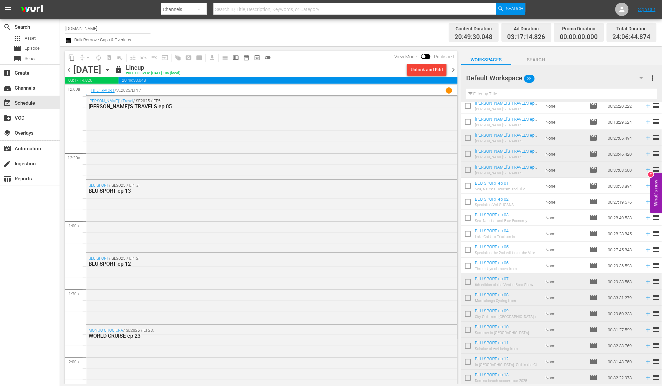
click at [454, 70] on span "chevron_right" at bounding box center [453, 70] width 8 height 8
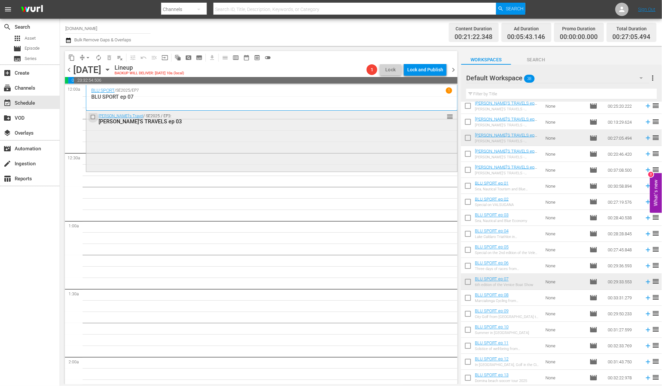
click at [93, 117] on input "checkbox" at bounding box center [93, 117] width 7 height 6
click at [111, 57] on span "delete_forever_outlined" at bounding box center [109, 57] width 7 height 7
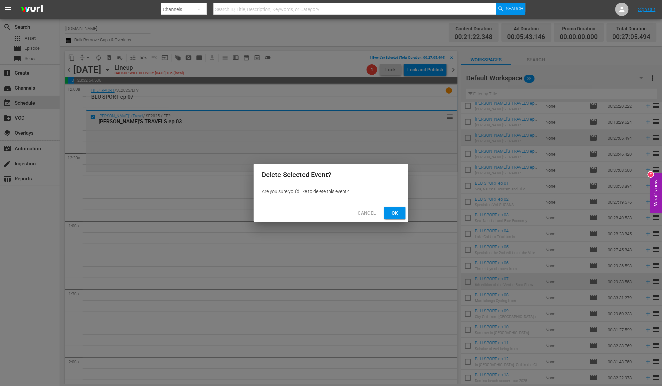
click at [399, 212] on span "Ok" at bounding box center [395, 213] width 11 height 8
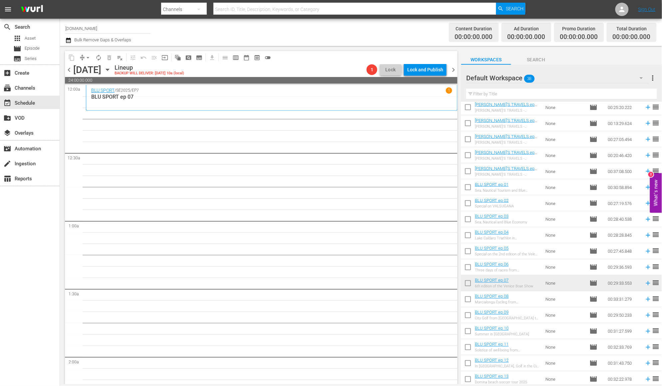
scroll to position [338, 0]
click at [646, 124] on icon at bounding box center [648, 124] width 4 height 4
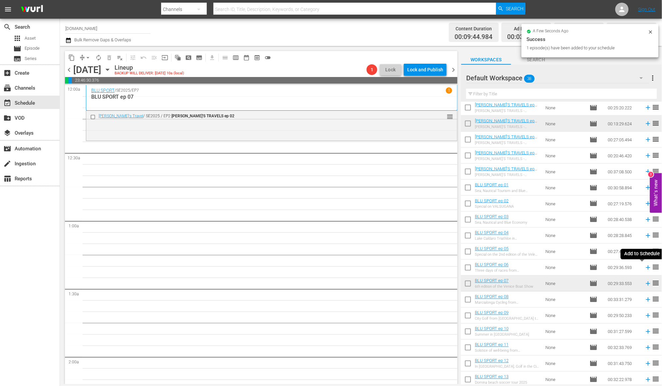
click at [646, 267] on icon at bounding box center [648, 267] width 4 height 4
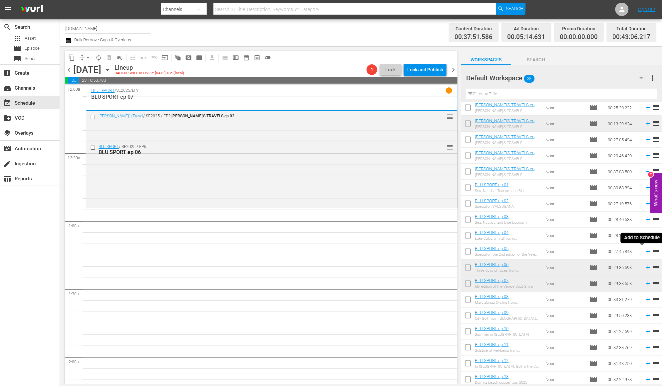
click at [646, 251] on icon at bounding box center [648, 251] width 4 height 4
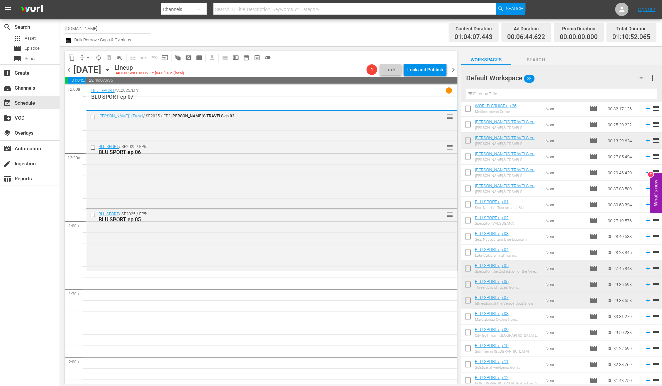
scroll to position [309, 0]
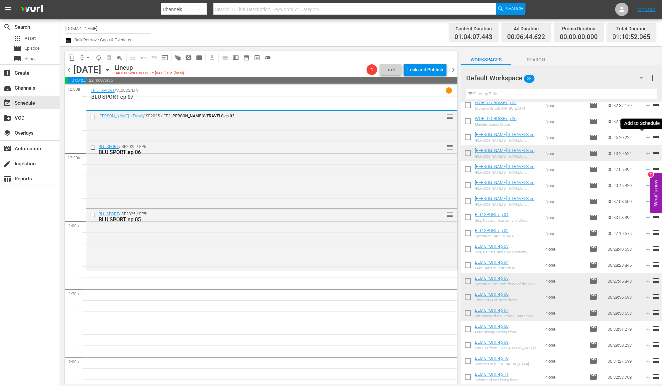
click at [646, 137] on icon at bounding box center [648, 137] width 4 height 4
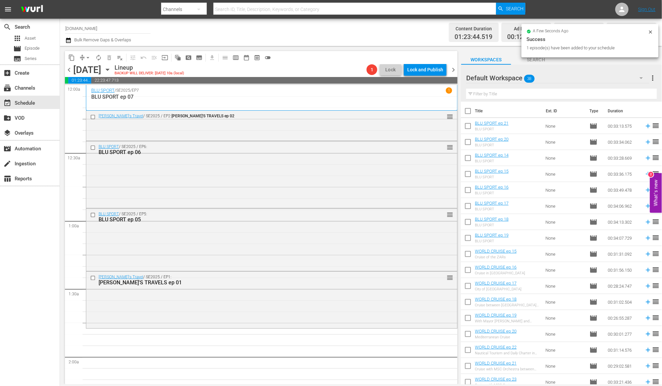
scroll to position [0, 0]
click at [645, 127] on icon at bounding box center [648, 126] width 7 height 7
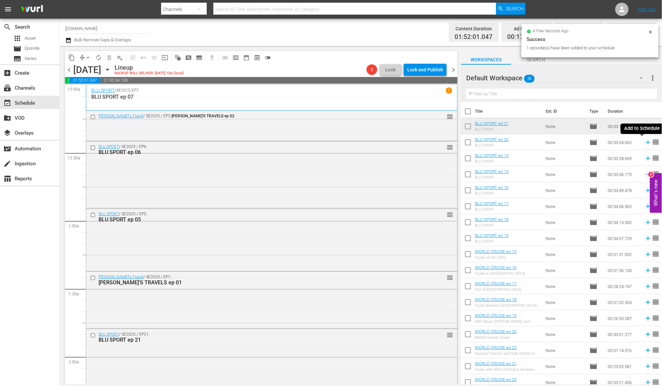
click at [646, 142] on icon at bounding box center [648, 142] width 4 height 4
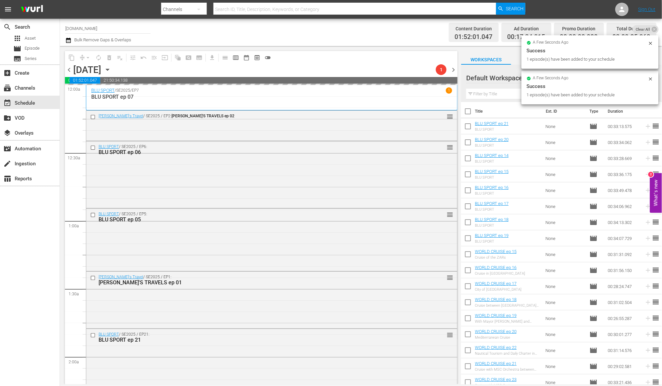
scroll to position [353, 0]
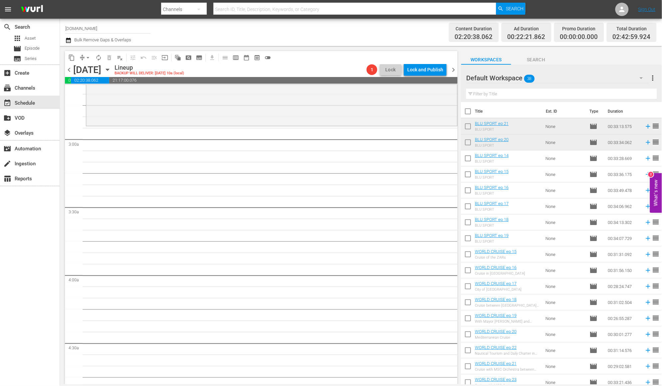
click at [68, 68] on span "chevron_left" at bounding box center [69, 70] width 8 height 8
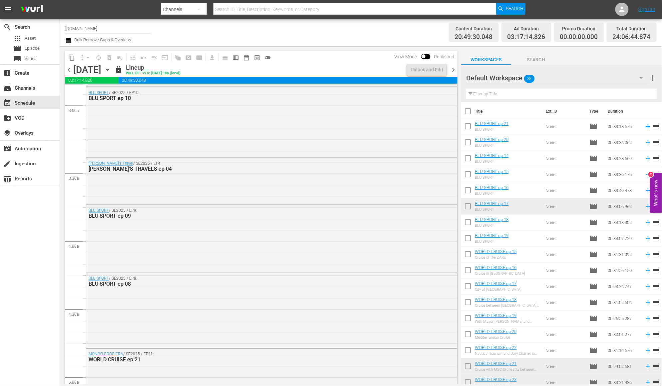
scroll to position [376, 0]
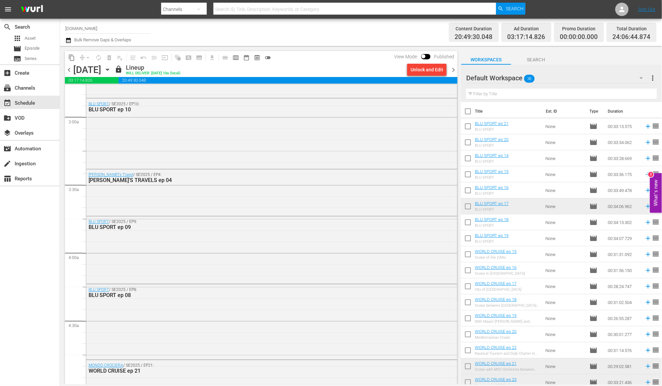
click at [454, 69] on span "chevron_right" at bounding box center [453, 70] width 8 height 8
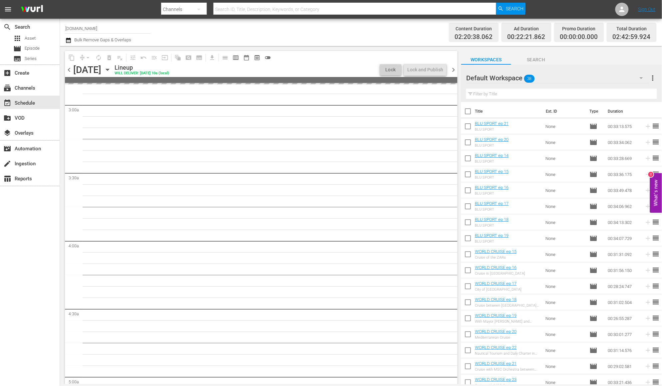
scroll to position [353, 0]
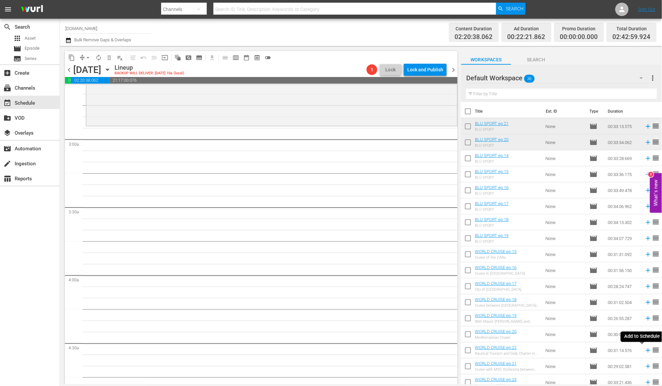
click at [645, 351] on icon at bounding box center [648, 349] width 7 height 7
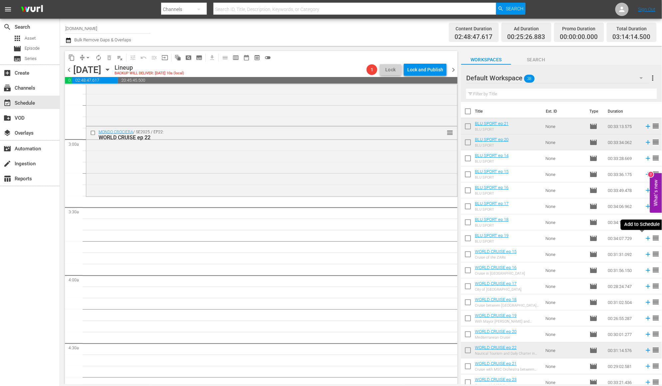
drag, startPoint x: 641, startPoint y: 237, endPoint x: 643, endPoint y: 229, distance: 8.1
click at [645, 237] on icon at bounding box center [648, 237] width 7 height 7
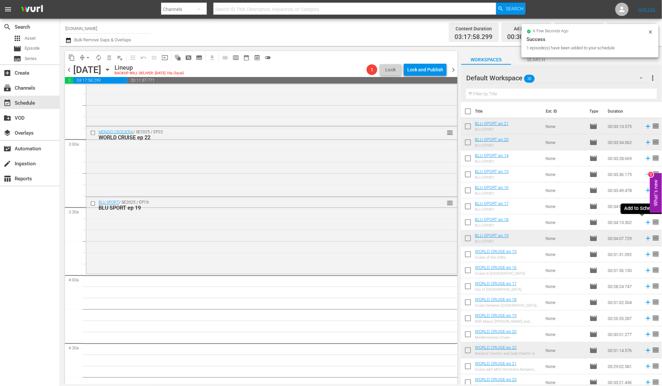
click at [646, 222] on icon at bounding box center [648, 222] width 4 height 4
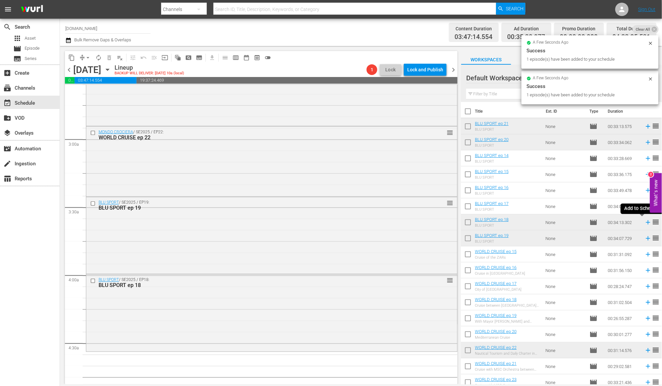
scroll to position [198, 0]
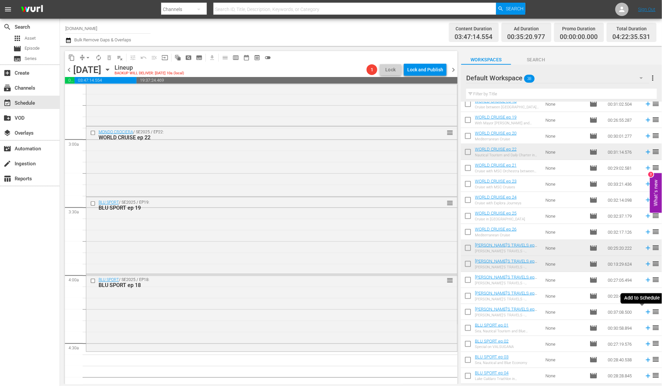
click at [645, 312] on icon at bounding box center [648, 311] width 7 height 7
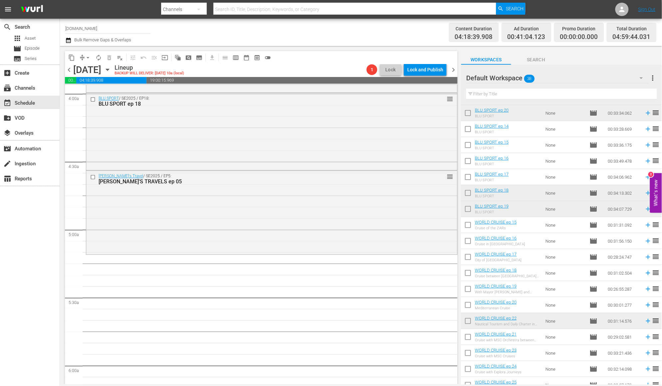
scroll to position [17, 0]
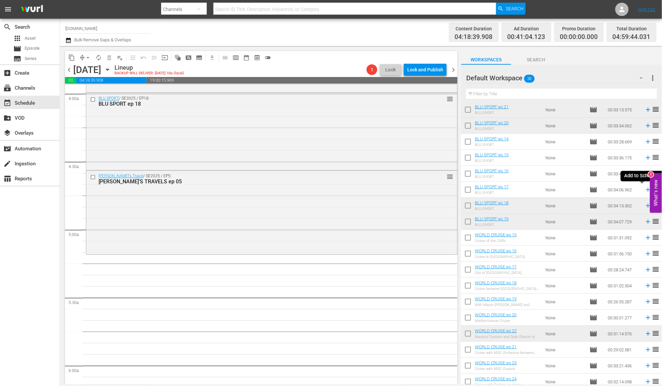
click at [645, 189] on icon at bounding box center [648, 189] width 7 height 7
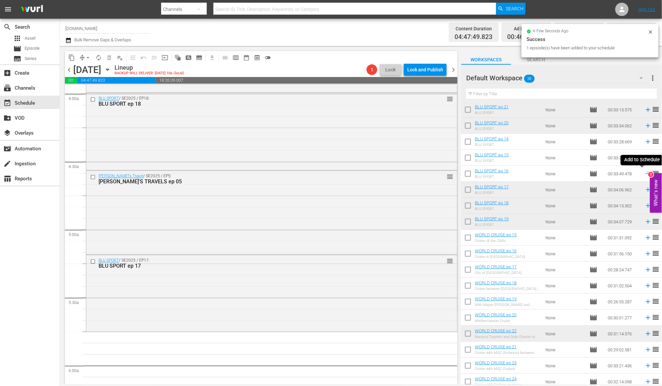
click at [645, 172] on icon at bounding box center [648, 173] width 7 height 7
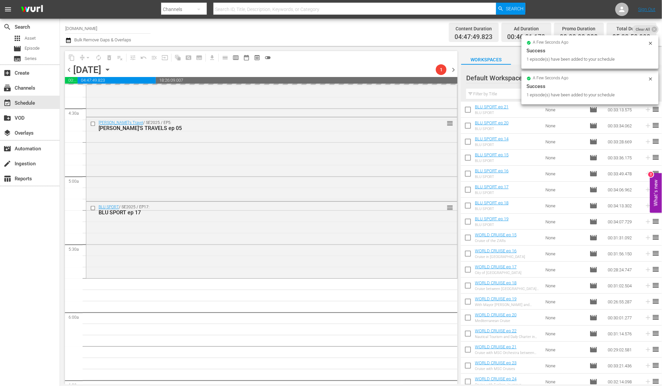
scroll to position [603, 0]
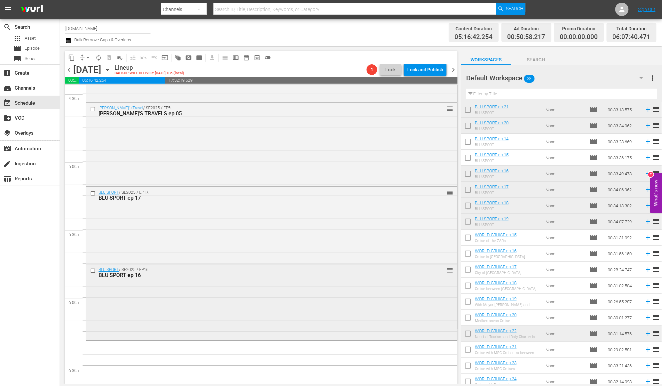
click at [93, 273] on input "checkbox" at bounding box center [93, 270] width 7 height 6
click at [109, 60] on span "delete_forever_outlined" at bounding box center [109, 57] width 7 height 7
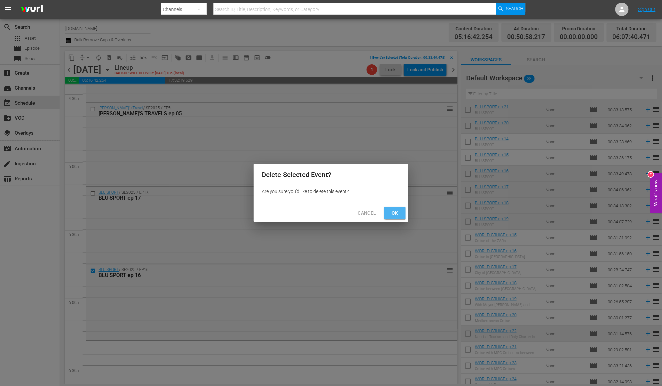
click at [395, 213] on span "Ok" at bounding box center [395, 213] width 11 height 8
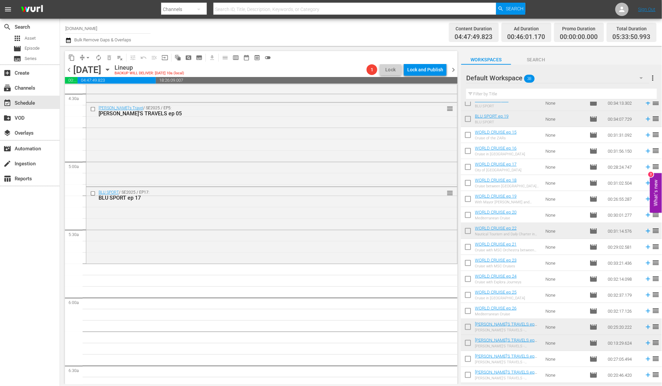
scroll to position [175, 0]
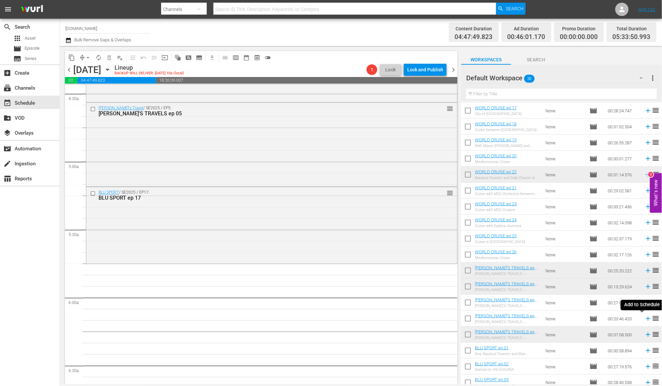
click at [645, 318] on icon at bounding box center [648, 318] width 7 height 7
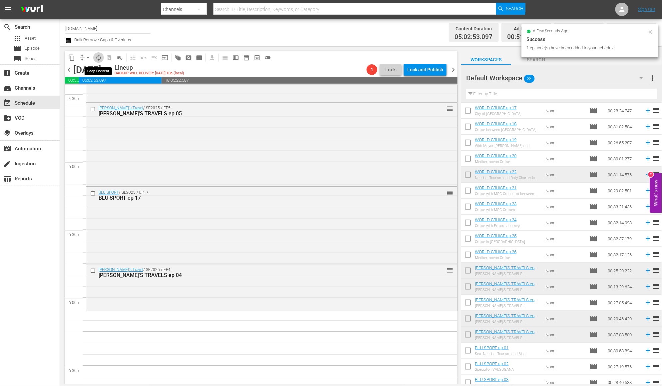
click at [98, 54] on span "autorenew_outlined" at bounding box center [98, 57] width 7 height 7
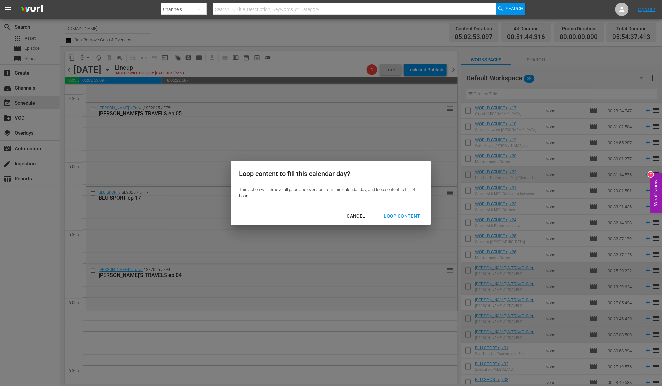
click at [408, 216] on div "Loop Content" at bounding box center [402, 216] width 47 height 8
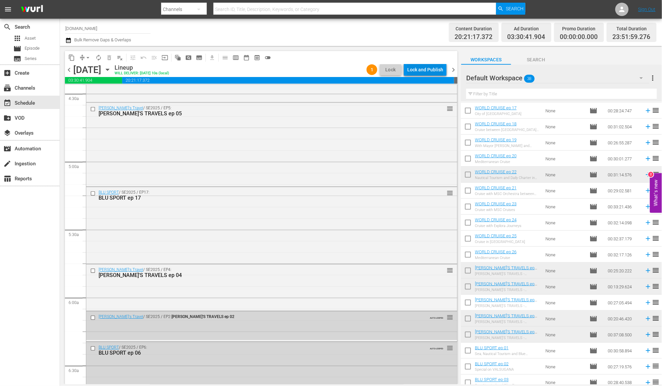
click at [433, 69] on div "Lock and Publish" at bounding box center [425, 70] width 36 height 12
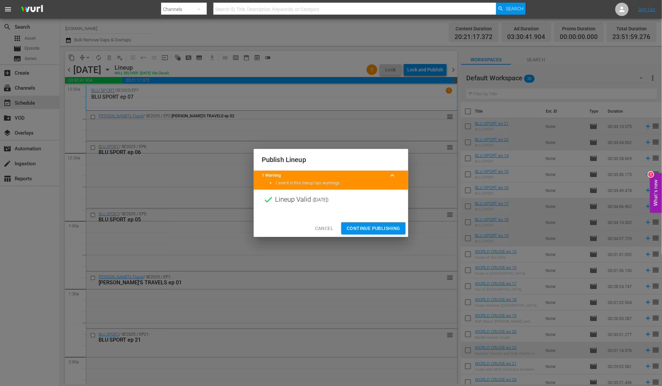
scroll to position [175, 0]
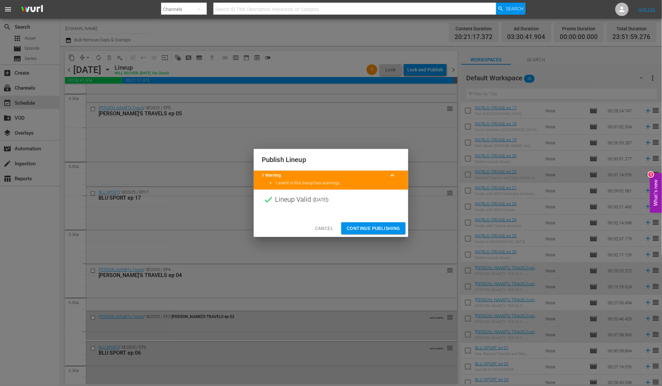
click at [393, 228] on span "Continue Publishing" at bounding box center [374, 228] width 54 height 8
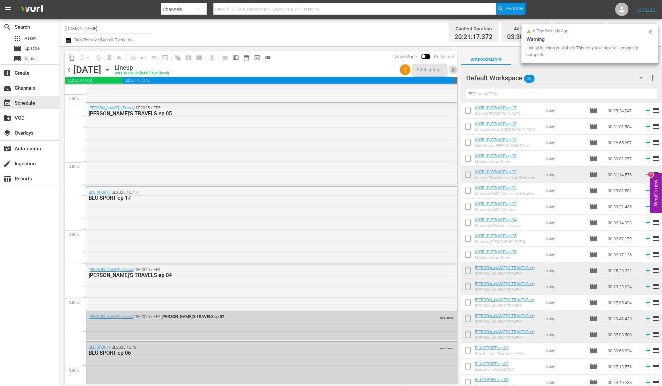
click at [454, 69] on span "chevron_right" at bounding box center [453, 70] width 8 height 8
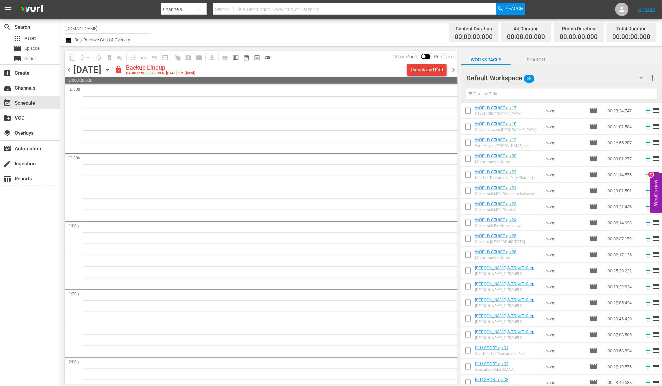
click at [431, 70] on div "Unlock and Edit" at bounding box center [426, 70] width 33 height 12
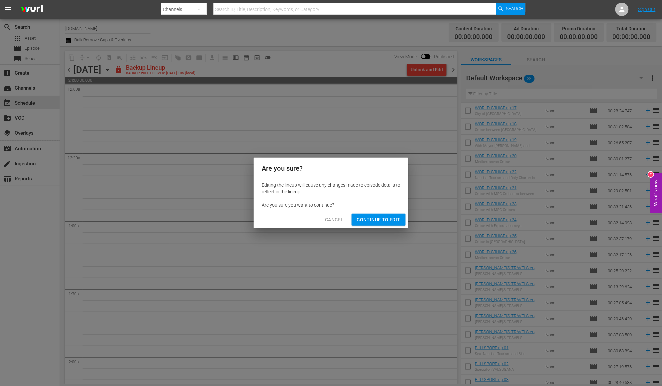
click at [387, 218] on span "Continue to Edit" at bounding box center [378, 219] width 43 height 8
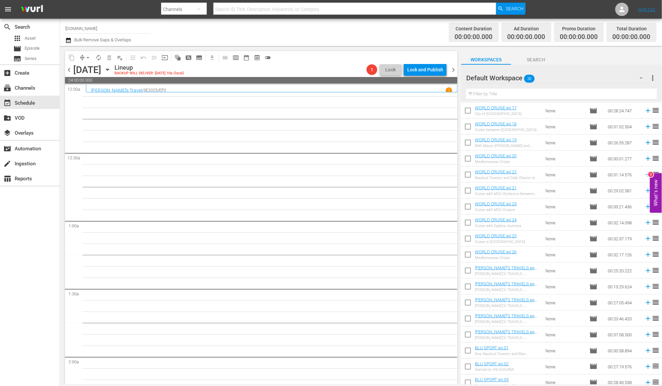
click at [69, 71] on span "chevron_left" at bounding box center [69, 70] width 8 height 8
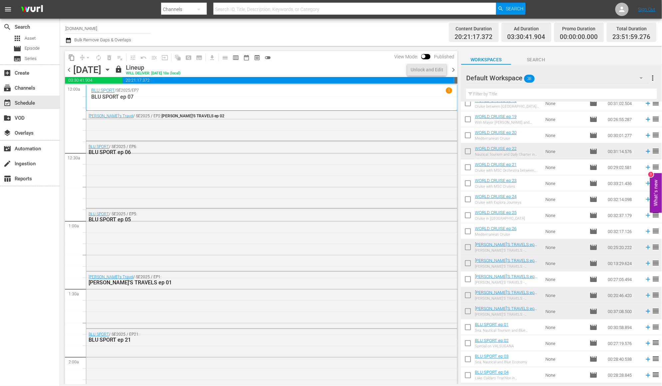
scroll to position [340, 0]
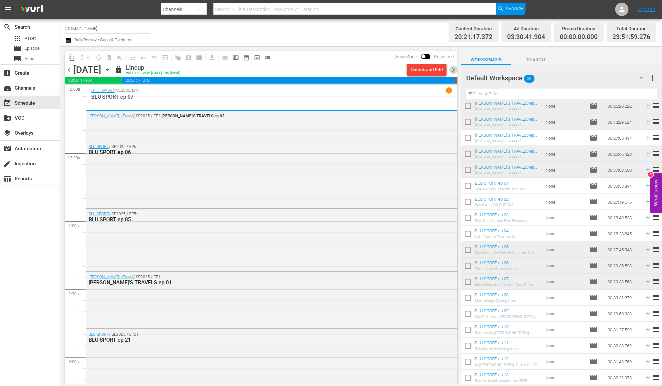
click at [453, 69] on span "chevron_right" at bounding box center [453, 70] width 8 height 8
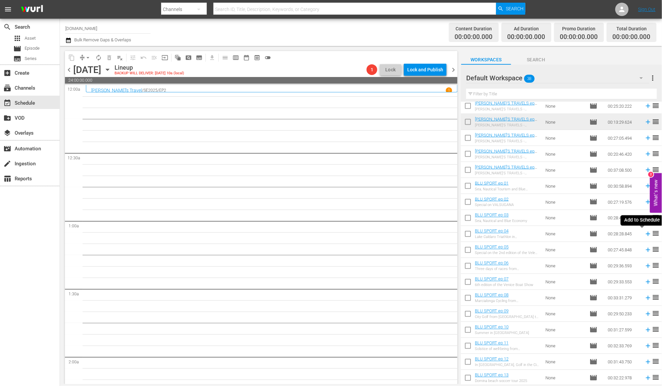
click at [645, 232] on icon at bounding box center [648, 233] width 7 height 7
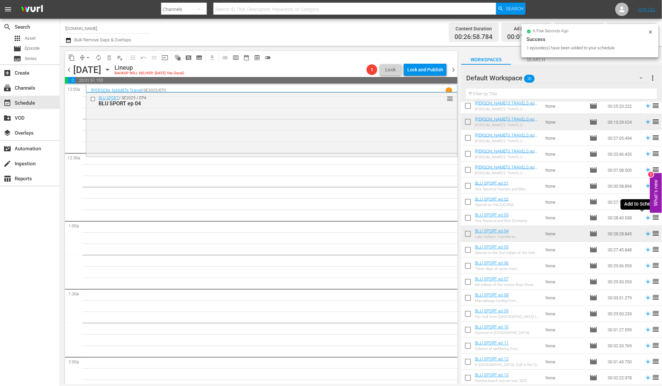
click at [645, 217] on icon at bounding box center [648, 217] width 7 height 7
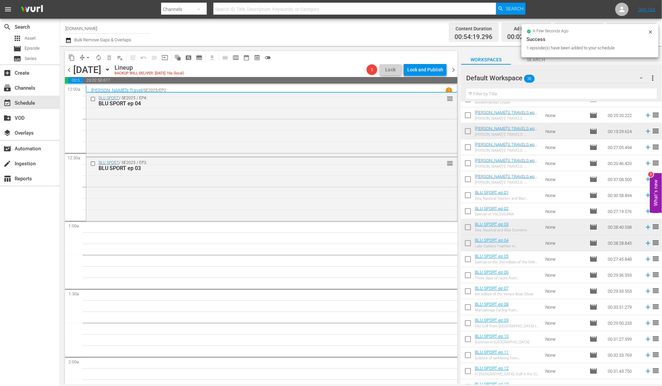
scroll to position [327, 0]
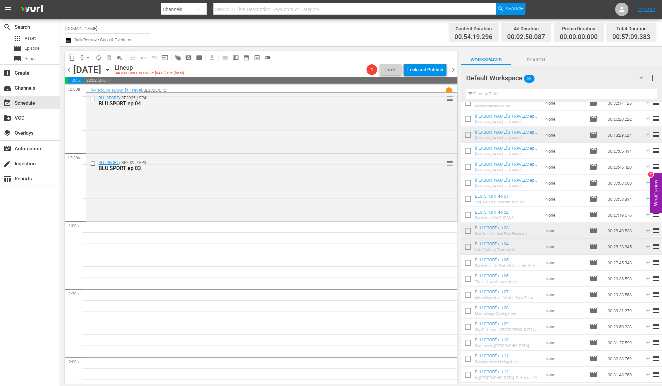
click at [69, 69] on span "chevron_left" at bounding box center [69, 70] width 8 height 8
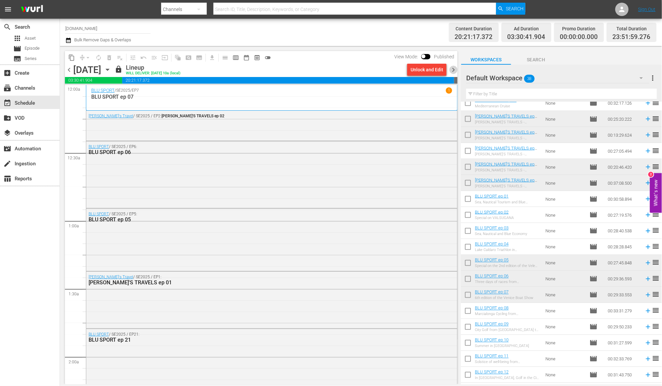
click at [451, 69] on span "chevron_right" at bounding box center [453, 70] width 8 height 8
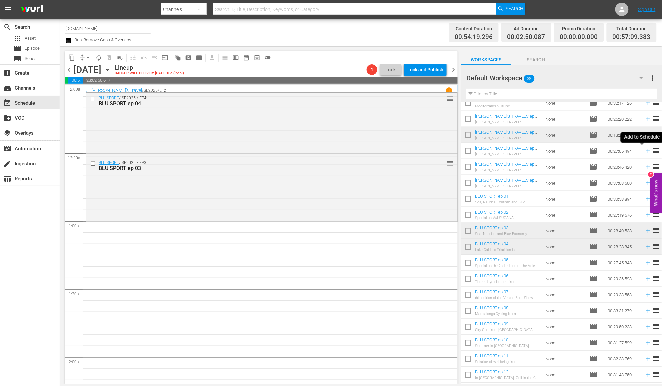
click at [645, 150] on icon at bounding box center [648, 150] width 7 height 7
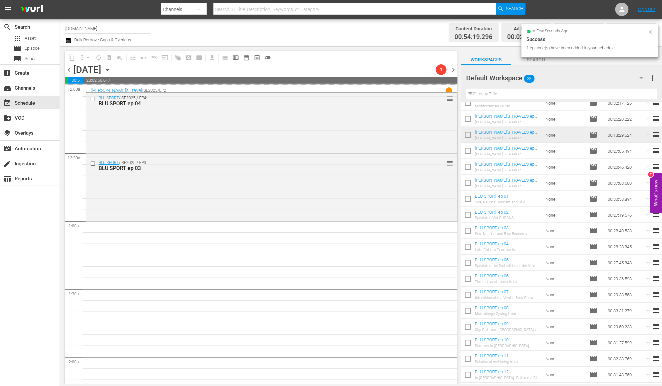
scroll to position [315, 0]
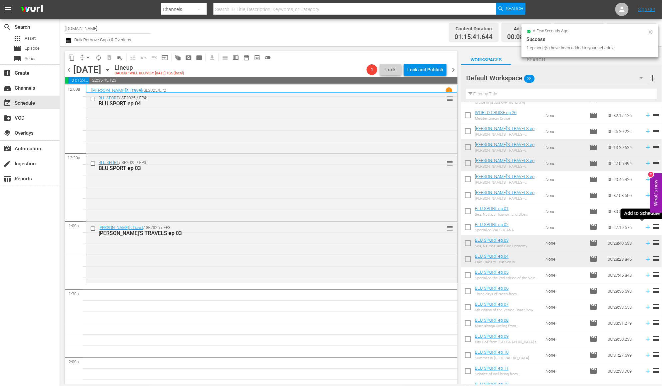
click at [645, 230] on icon at bounding box center [648, 226] width 7 height 7
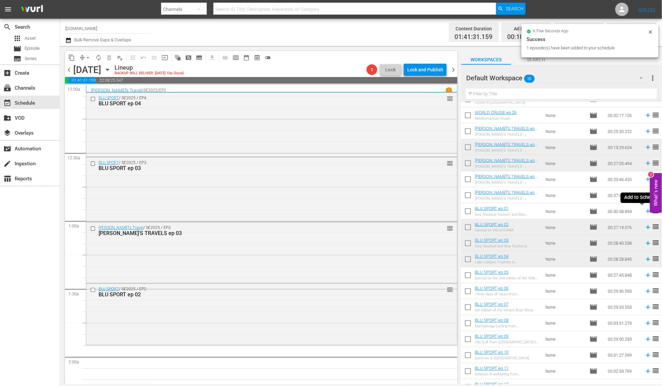
click at [645, 210] on icon at bounding box center [648, 210] width 7 height 7
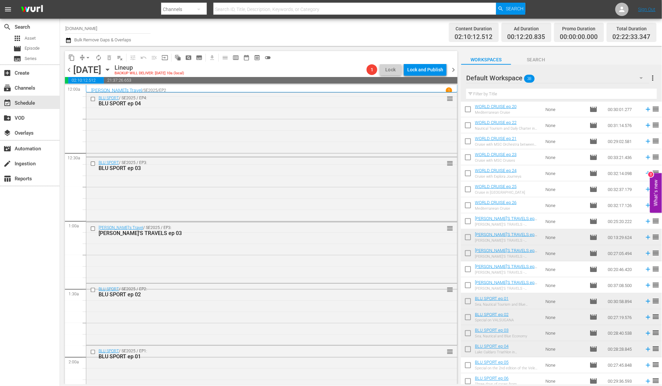
scroll to position [224, 0]
click at [645, 125] on icon at bounding box center [648, 125] width 7 height 7
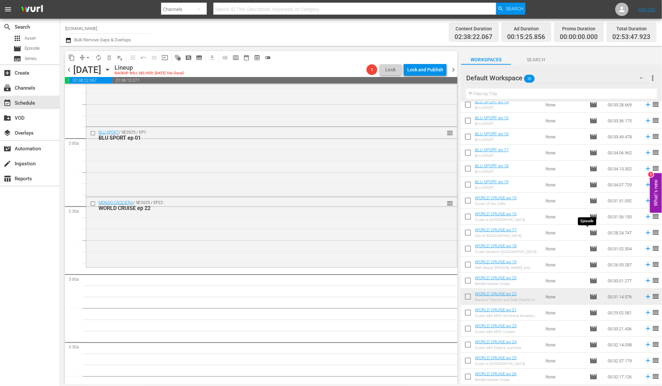
scroll to position [0, 0]
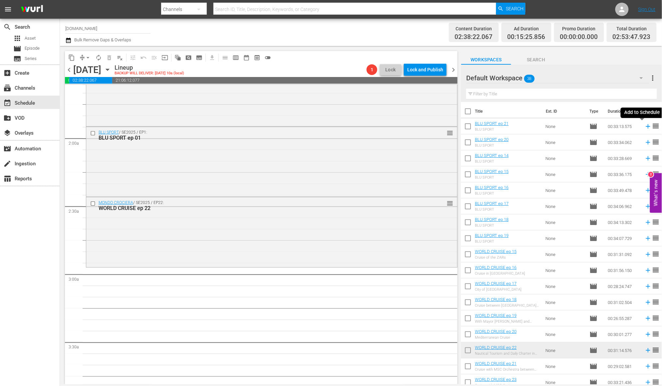
click at [646, 126] on icon at bounding box center [648, 126] width 4 height 4
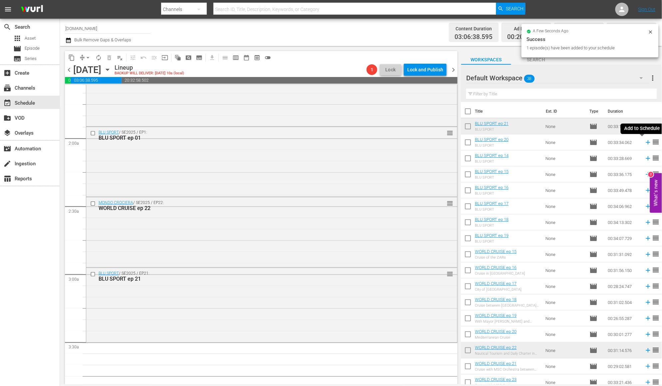
click at [646, 142] on icon at bounding box center [648, 142] width 4 height 4
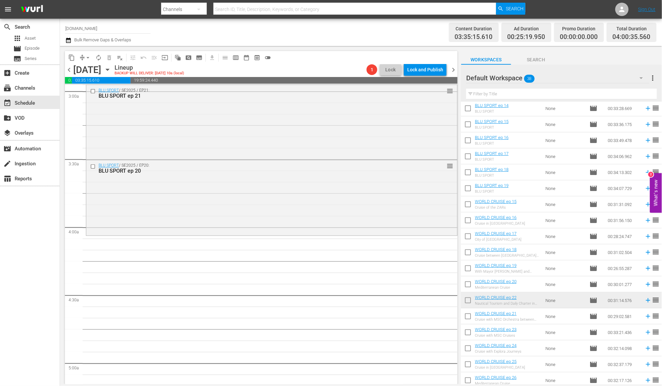
scroll to position [115, 0]
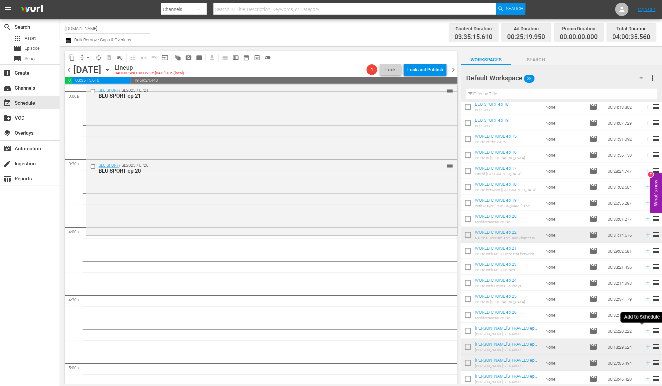
click at [645, 331] on icon at bounding box center [648, 330] width 7 height 7
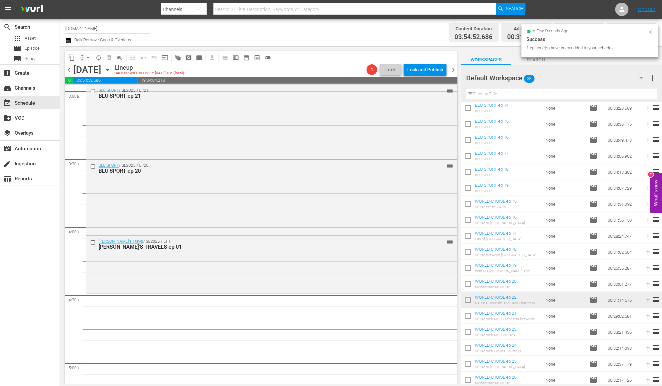
scroll to position [0, 0]
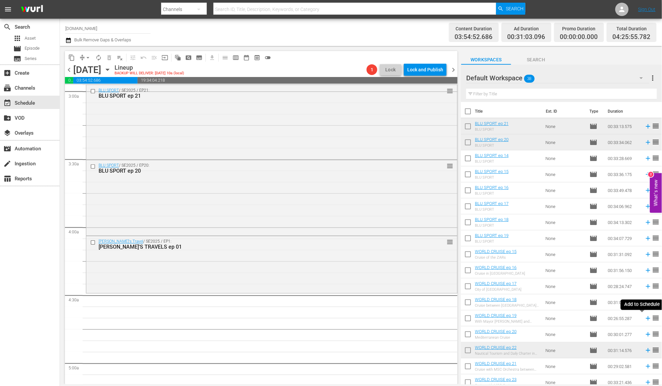
click at [646, 318] on icon at bounding box center [648, 318] width 4 height 4
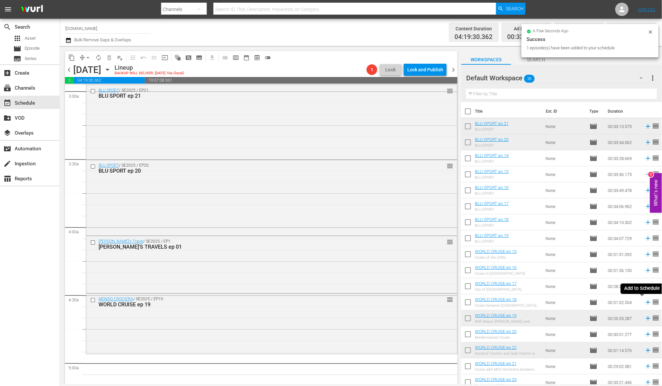
click at [646, 302] on icon at bounding box center [648, 302] width 4 height 4
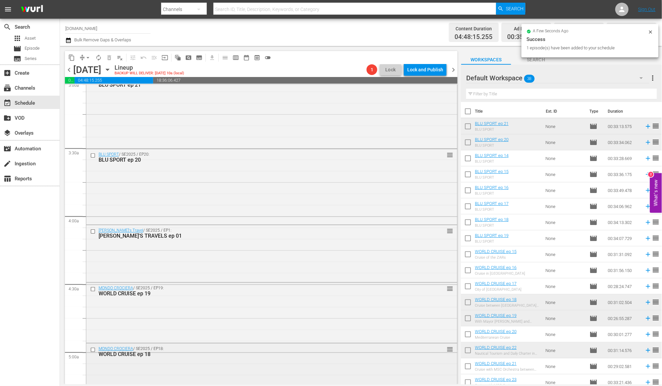
scroll to position [474, 0]
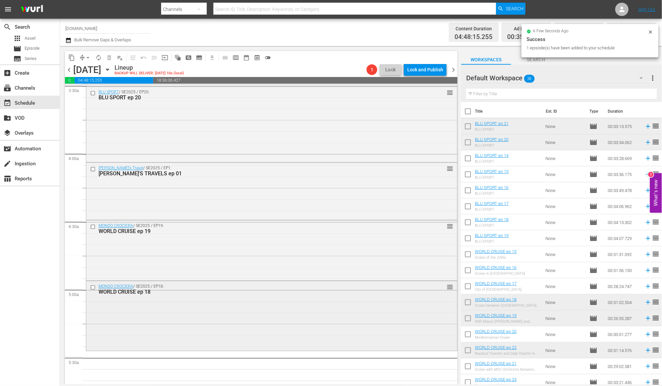
click at [93, 287] on input "checkbox" at bounding box center [93, 288] width 7 height 6
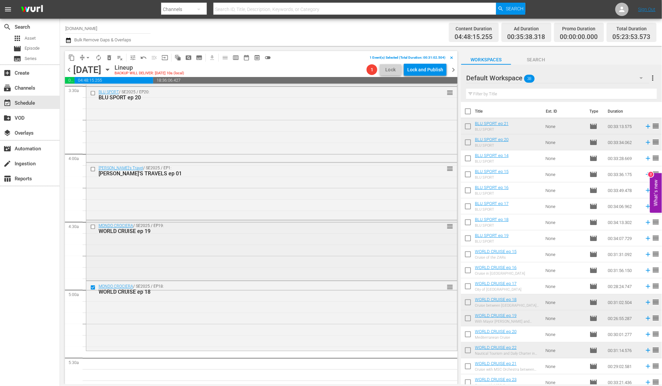
click at [92, 226] on input "checkbox" at bounding box center [93, 227] width 7 height 6
click at [93, 227] on input "checkbox" at bounding box center [93, 227] width 7 height 6
click at [108, 57] on span "delete_forever_outlined" at bounding box center [109, 57] width 7 height 7
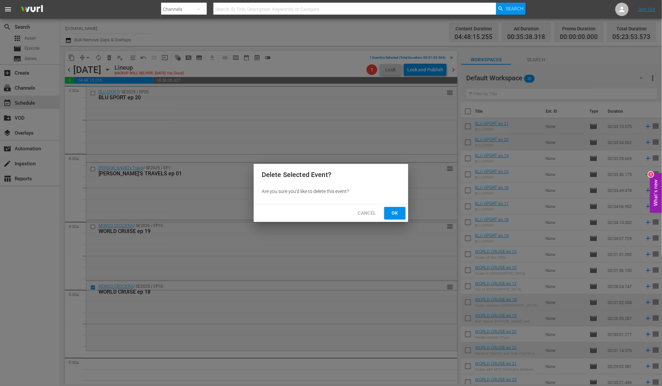
click at [395, 214] on span "Ok" at bounding box center [395, 213] width 11 height 8
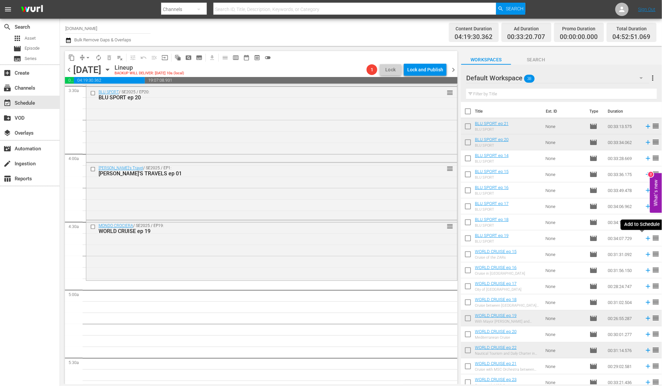
click at [646, 239] on icon at bounding box center [648, 238] width 4 height 4
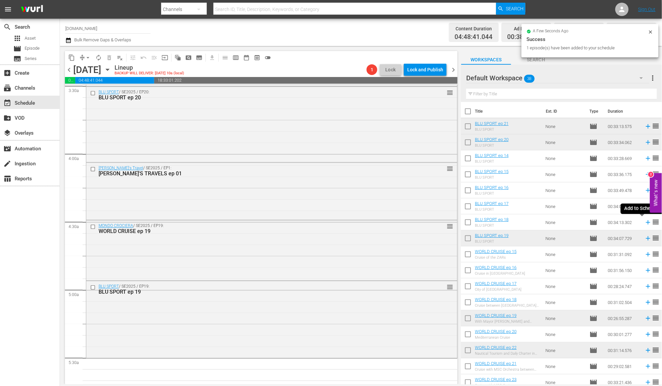
click at [646, 222] on icon at bounding box center [648, 222] width 4 height 4
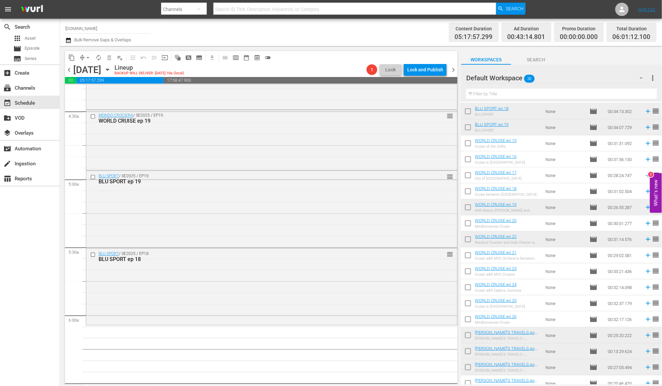
scroll to position [224, 0]
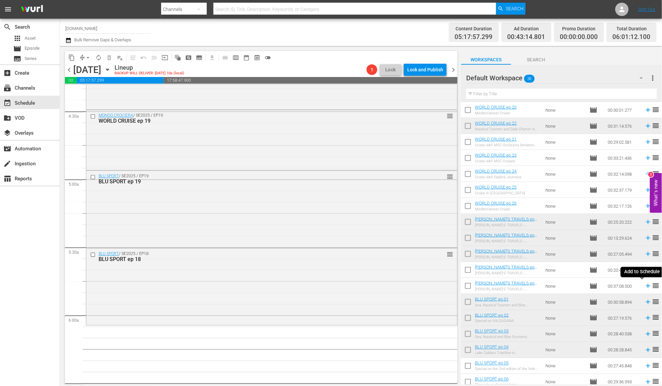
click at [645, 287] on icon at bounding box center [648, 285] width 7 height 7
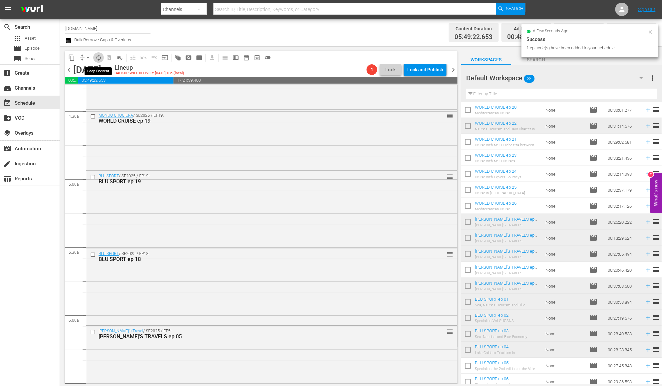
click at [98, 58] on span "autorenew_outlined" at bounding box center [98, 57] width 7 height 7
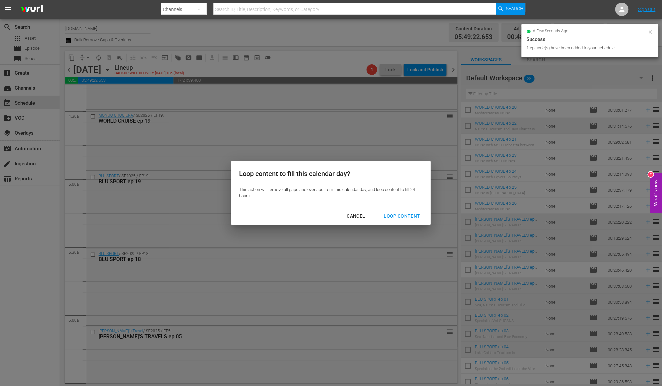
click at [404, 216] on div "Loop Content" at bounding box center [402, 216] width 47 height 8
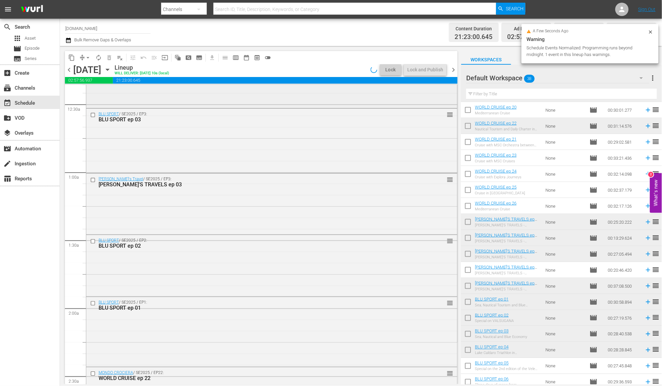
scroll to position [0, 0]
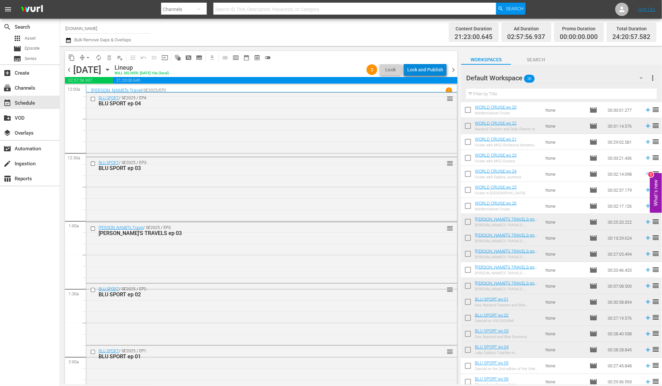
click at [429, 69] on div "Lock and Publish" at bounding box center [425, 70] width 36 height 12
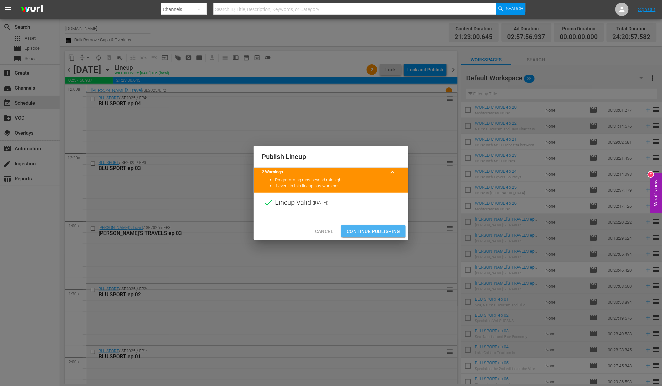
click at [373, 229] on span "Continue Publishing" at bounding box center [374, 231] width 54 height 8
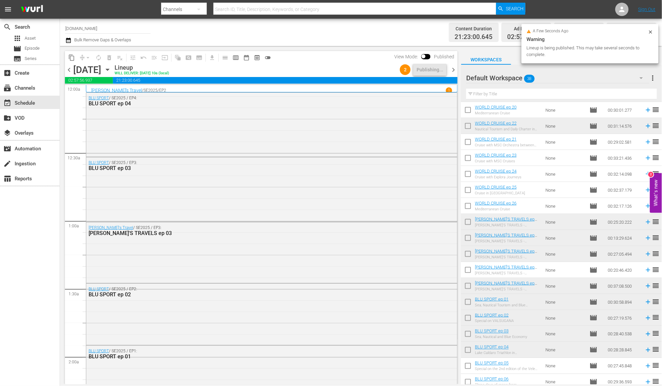
click at [455, 71] on span "chevron_right" at bounding box center [453, 70] width 8 height 8
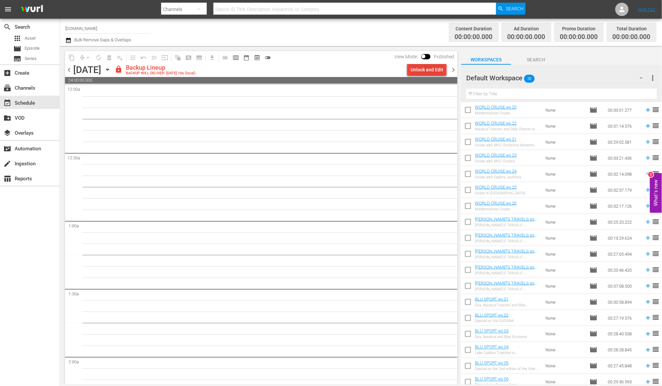
click at [437, 70] on div "Unlock and Edit" at bounding box center [426, 70] width 33 height 12
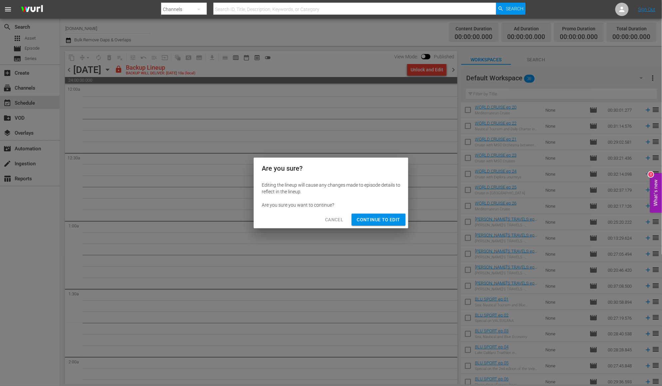
click at [372, 221] on span "Continue to Edit" at bounding box center [378, 219] width 43 height 8
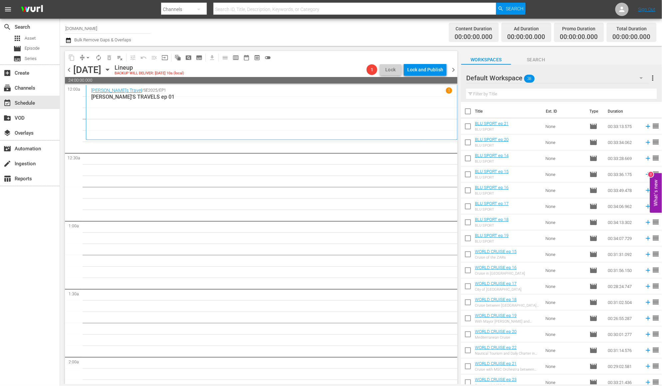
click at [67, 69] on span "chevron_left" at bounding box center [69, 70] width 8 height 8
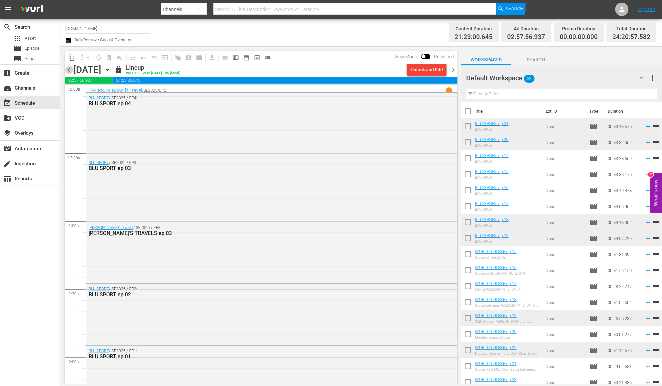
click at [71, 71] on span "chevron_left" at bounding box center [69, 70] width 8 height 8
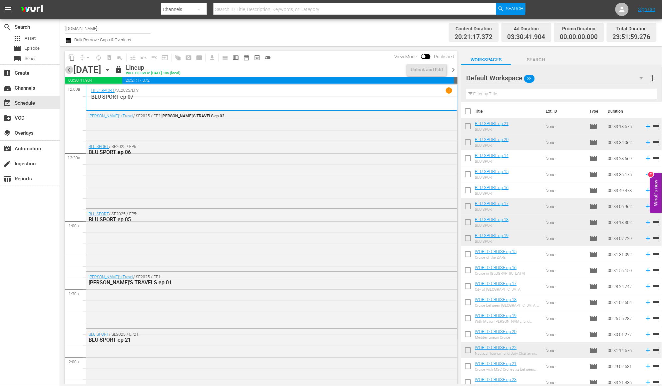
click at [71, 70] on span "chevron_left" at bounding box center [69, 70] width 8 height 8
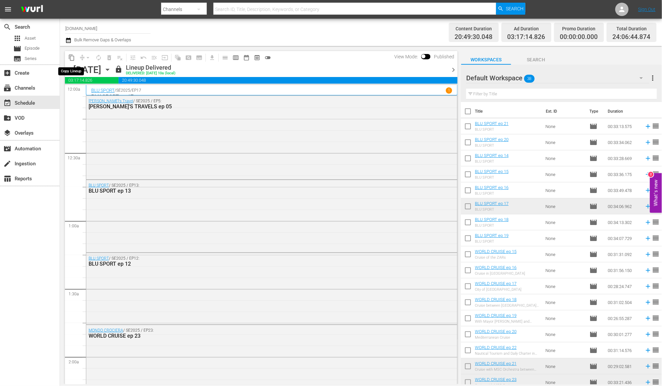
click at [70, 58] on span "content_copy" at bounding box center [71, 57] width 7 height 7
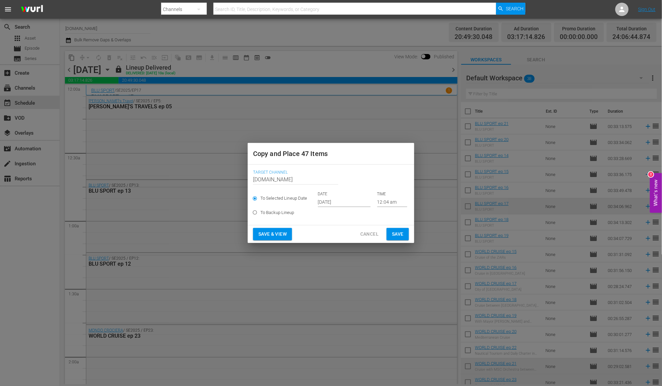
click at [331, 199] on input "Sep 27th 2025" at bounding box center [344, 202] width 53 height 10
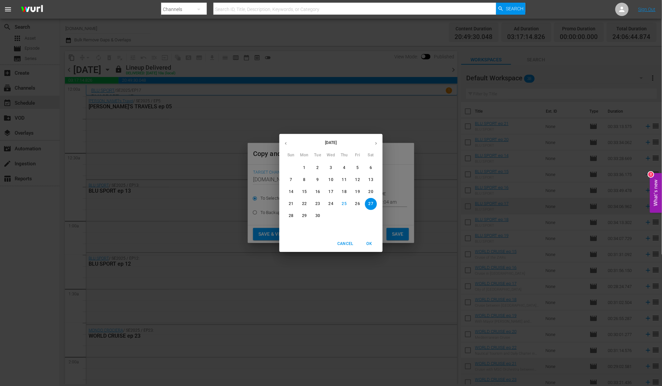
click at [302, 218] on p "29" at bounding box center [304, 216] width 5 height 6
type input "Sep 29th 2025"
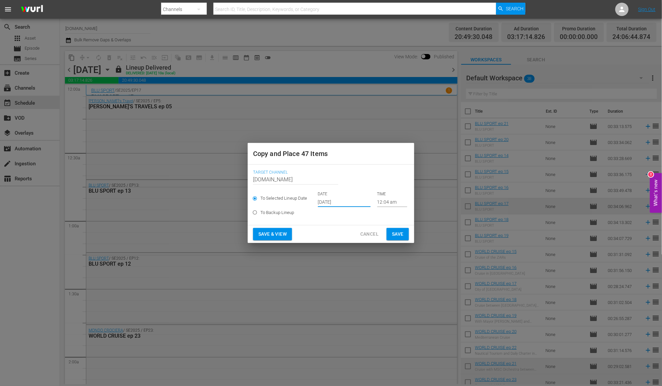
click at [285, 232] on span "Save & View" at bounding box center [272, 234] width 28 height 8
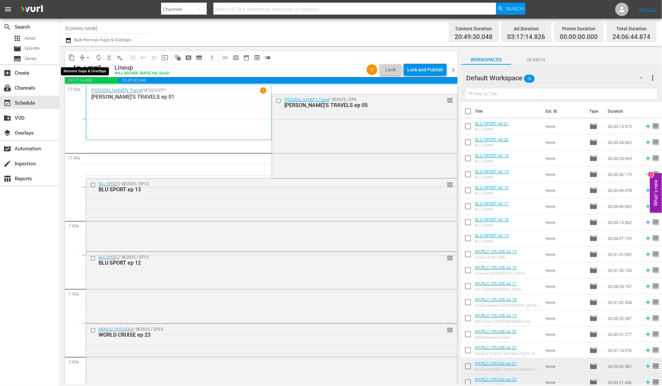
click at [87, 57] on span "arrow_drop_down" at bounding box center [88, 57] width 7 height 7
click at [93, 93] on li "Align to End of Previous Day" at bounding box center [88, 92] width 70 height 11
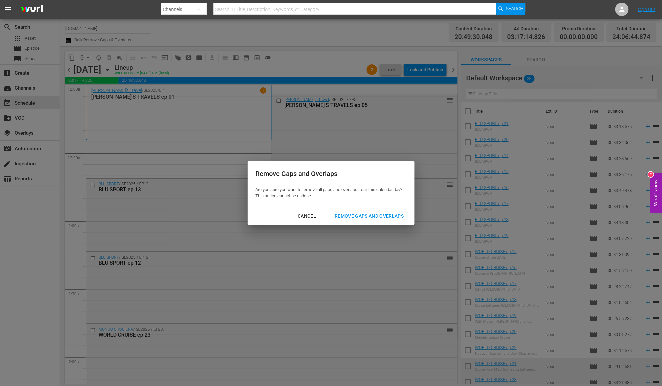
click at [347, 215] on div "Remove Gaps and Overlaps" at bounding box center [369, 216] width 80 height 8
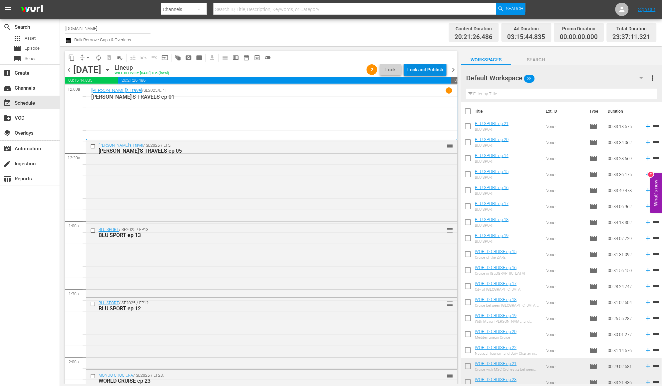
click at [438, 72] on div "Lock and Publish" at bounding box center [425, 70] width 36 height 12
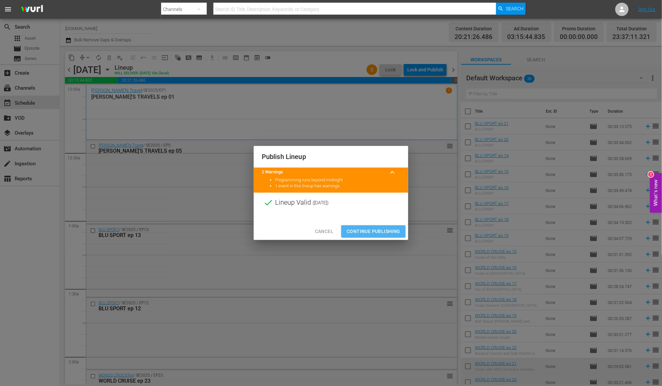
click at [380, 231] on span "Continue Publishing" at bounding box center [374, 231] width 54 height 8
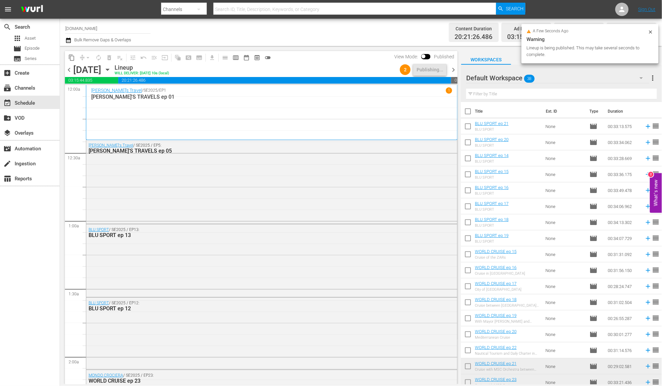
click at [453, 70] on span "chevron_right" at bounding box center [453, 70] width 8 height 8
